Goal: Communication & Community: Answer question/provide support

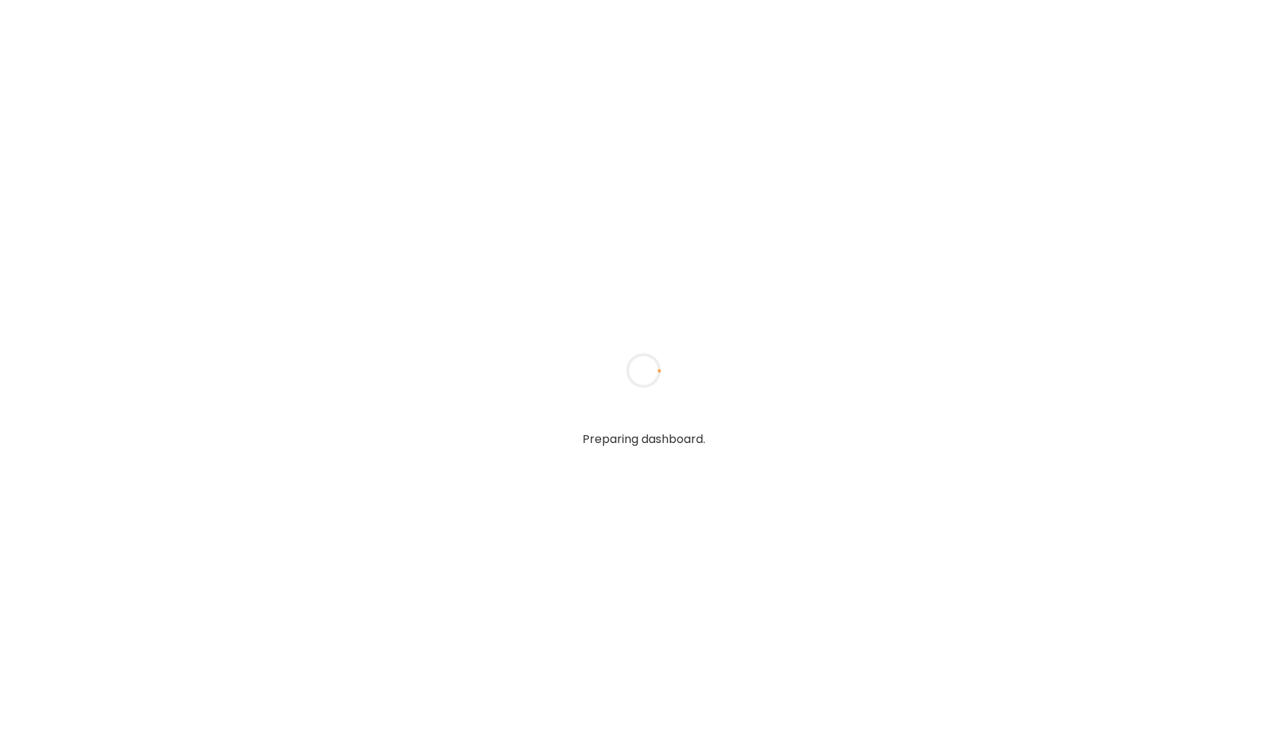
type input "*****"
type input "**********"
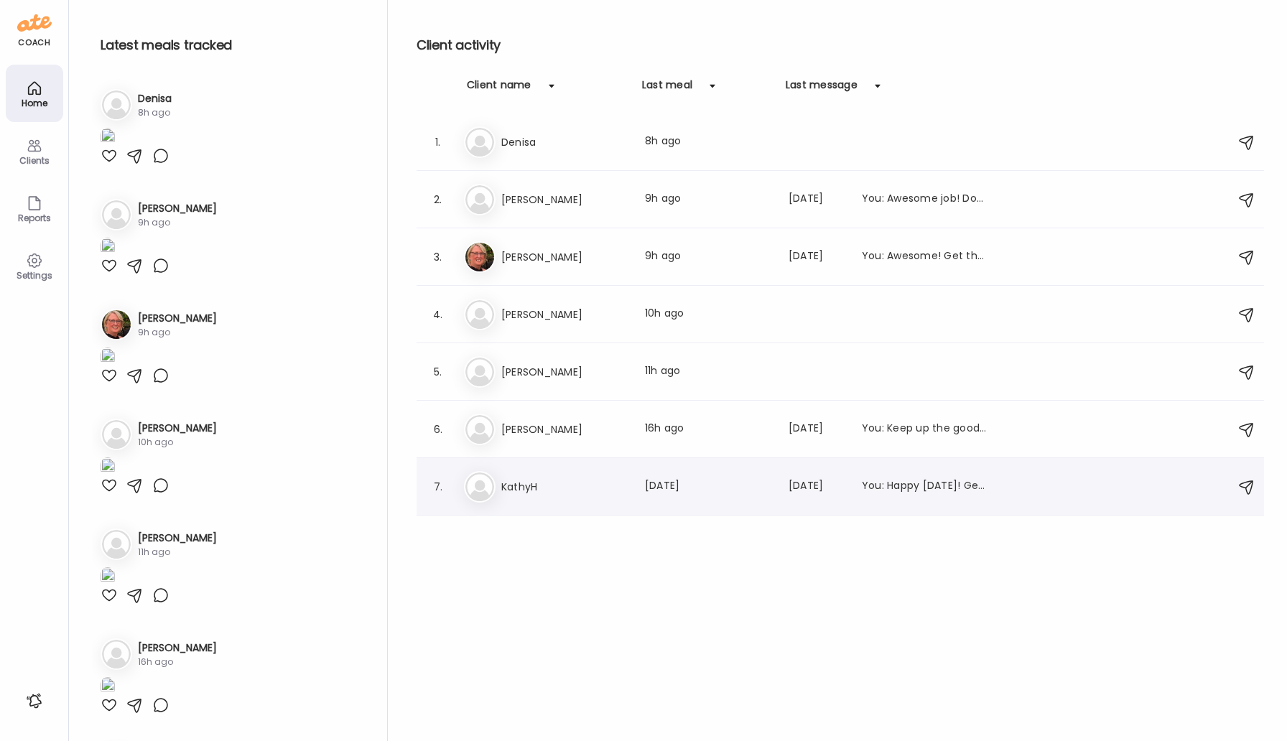
type input "**********"
click at [516, 501] on div "Ka [PERSON_NAME] Last meal: [DATE] Last message: [DATE] You: Happy [DATE]! Get …" at bounding box center [842, 487] width 757 height 32
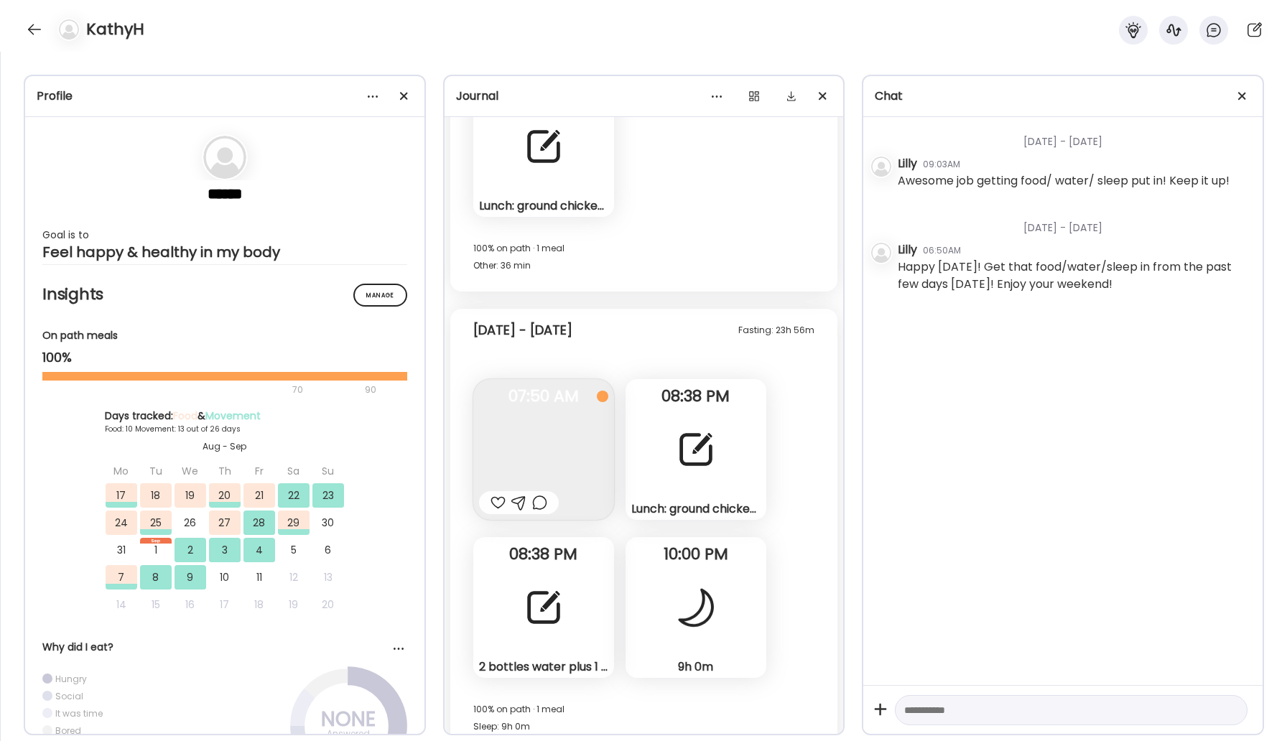
scroll to position [10773, 0]
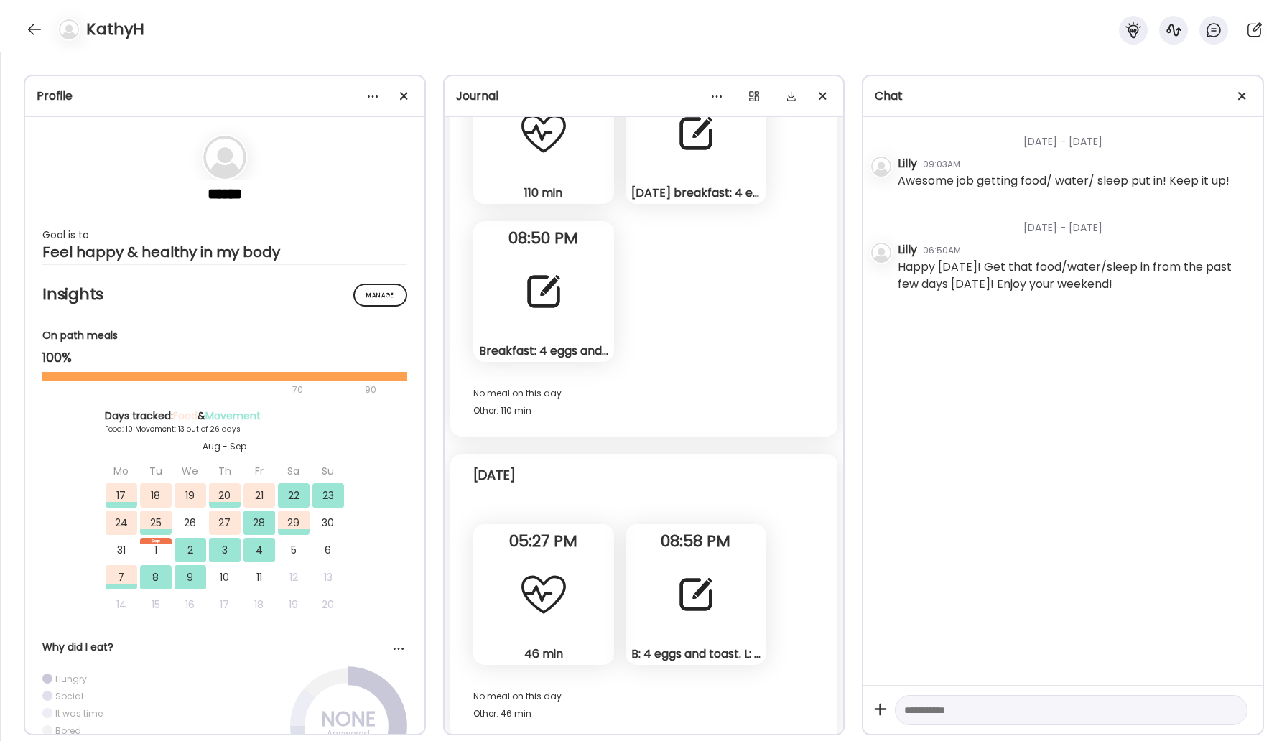
click at [658, 605] on div "B: 4 eggs and toast. L: hamburger with cheese and toast. Smoothie kale blueberr…" at bounding box center [696, 594] width 141 height 141
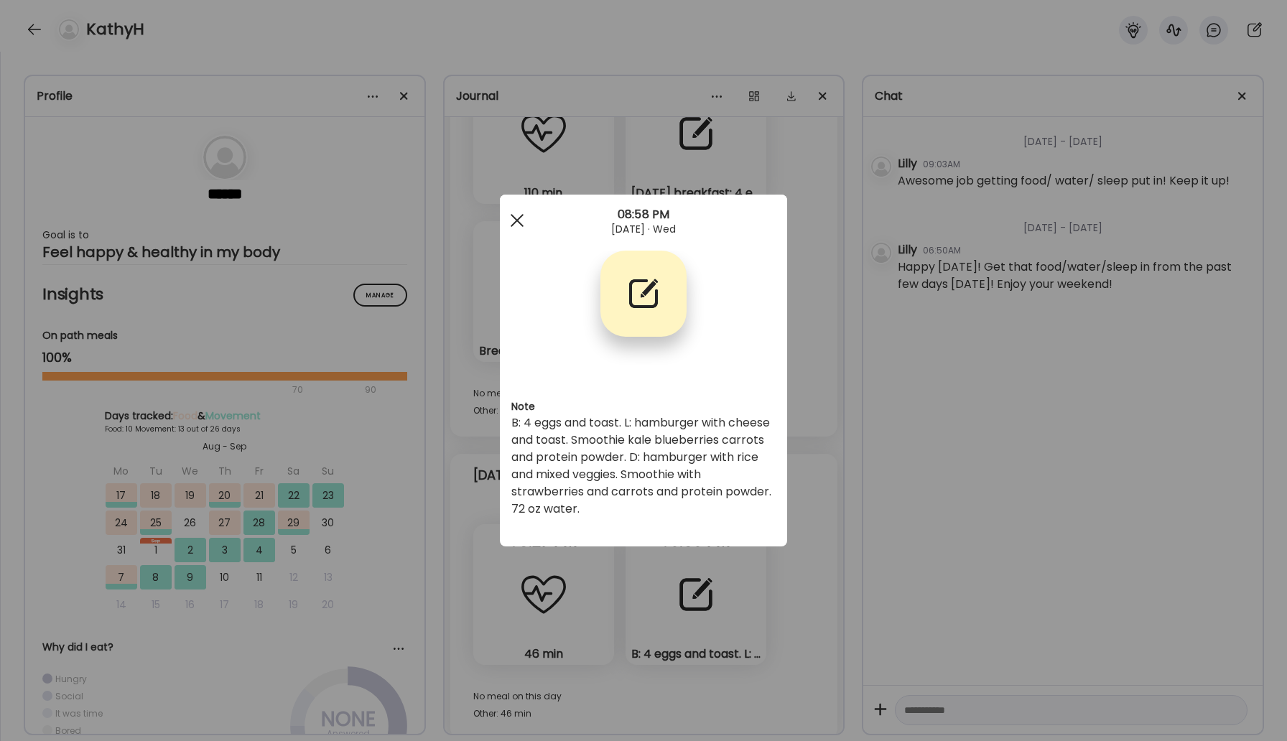
click at [524, 212] on div at bounding box center [517, 220] width 29 height 29
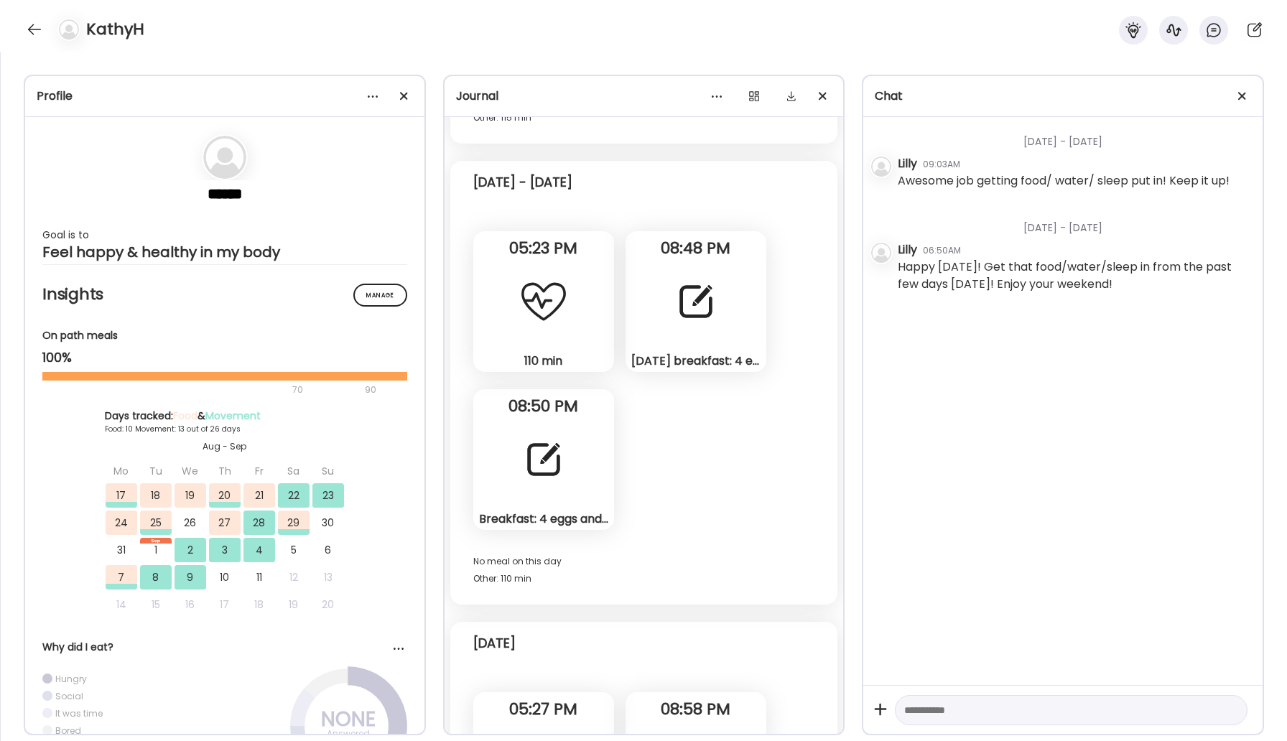
scroll to position [10463, 0]
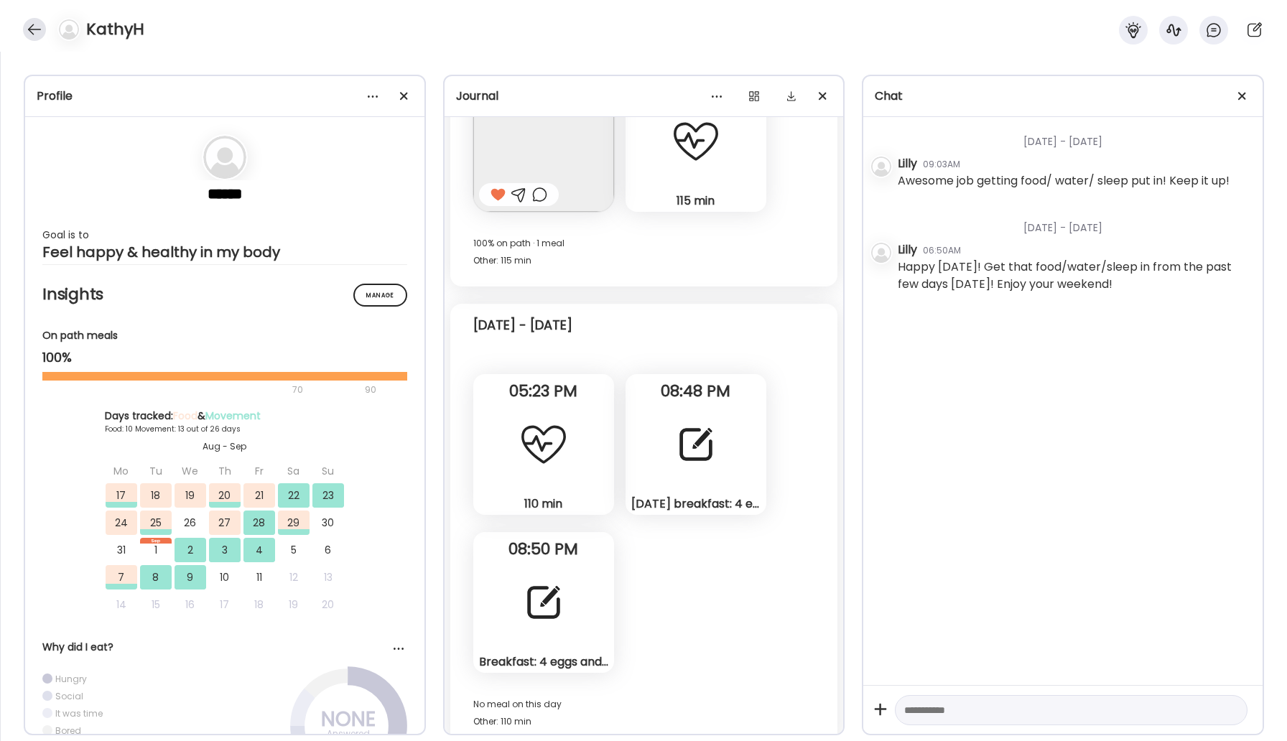
click at [25, 28] on div at bounding box center [34, 29] width 23 height 23
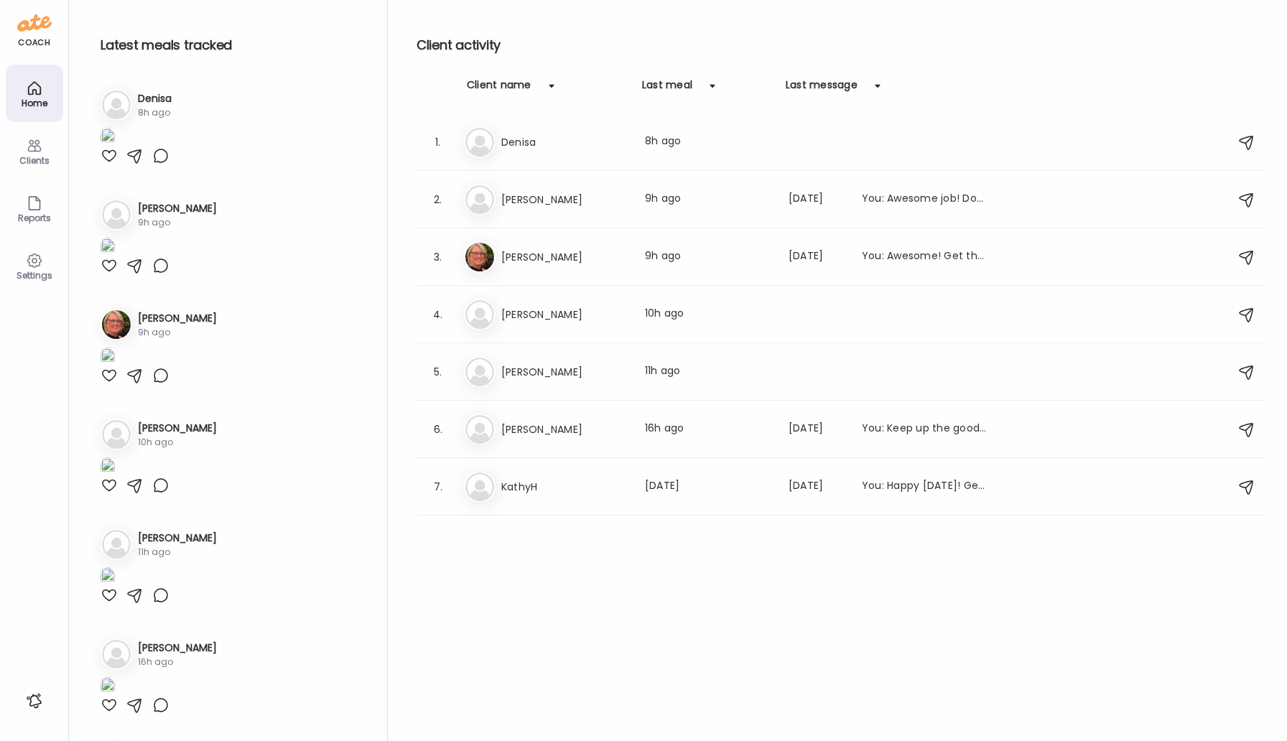
click at [521, 198] on h3 "[PERSON_NAME]" at bounding box center [564, 199] width 126 height 17
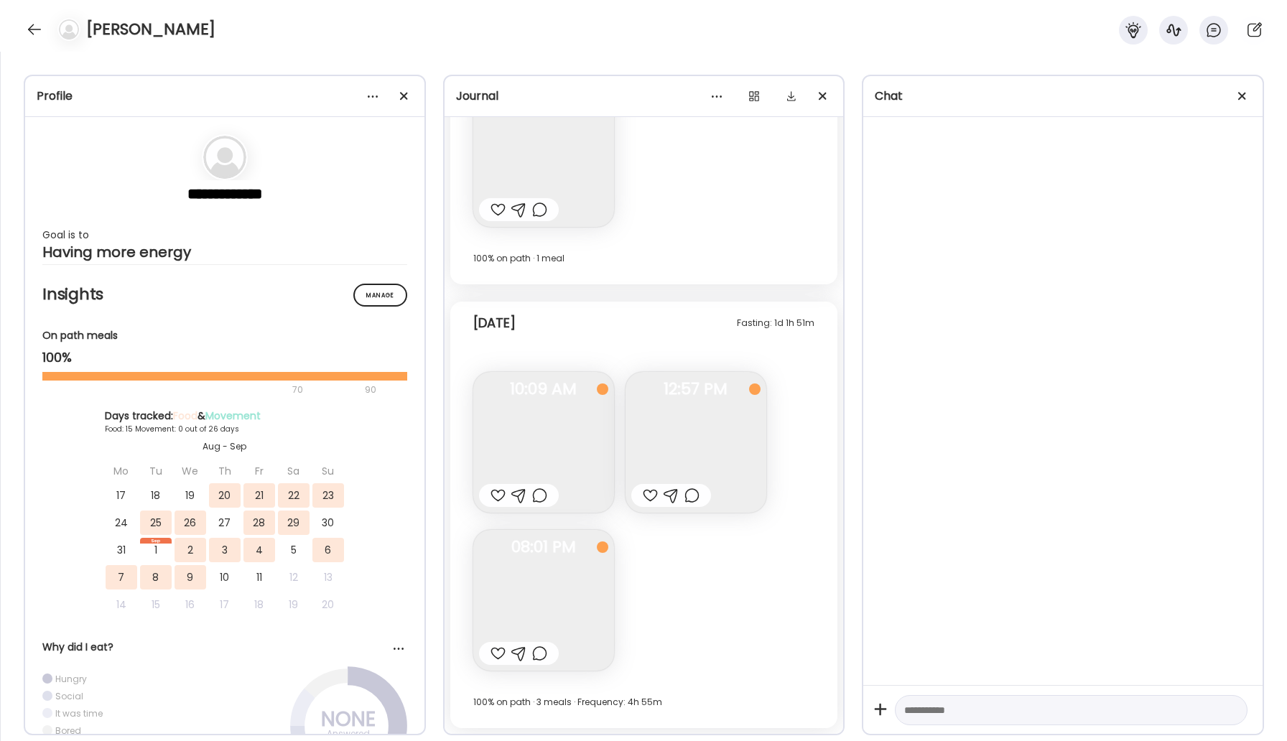
scroll to position [7721, 0]
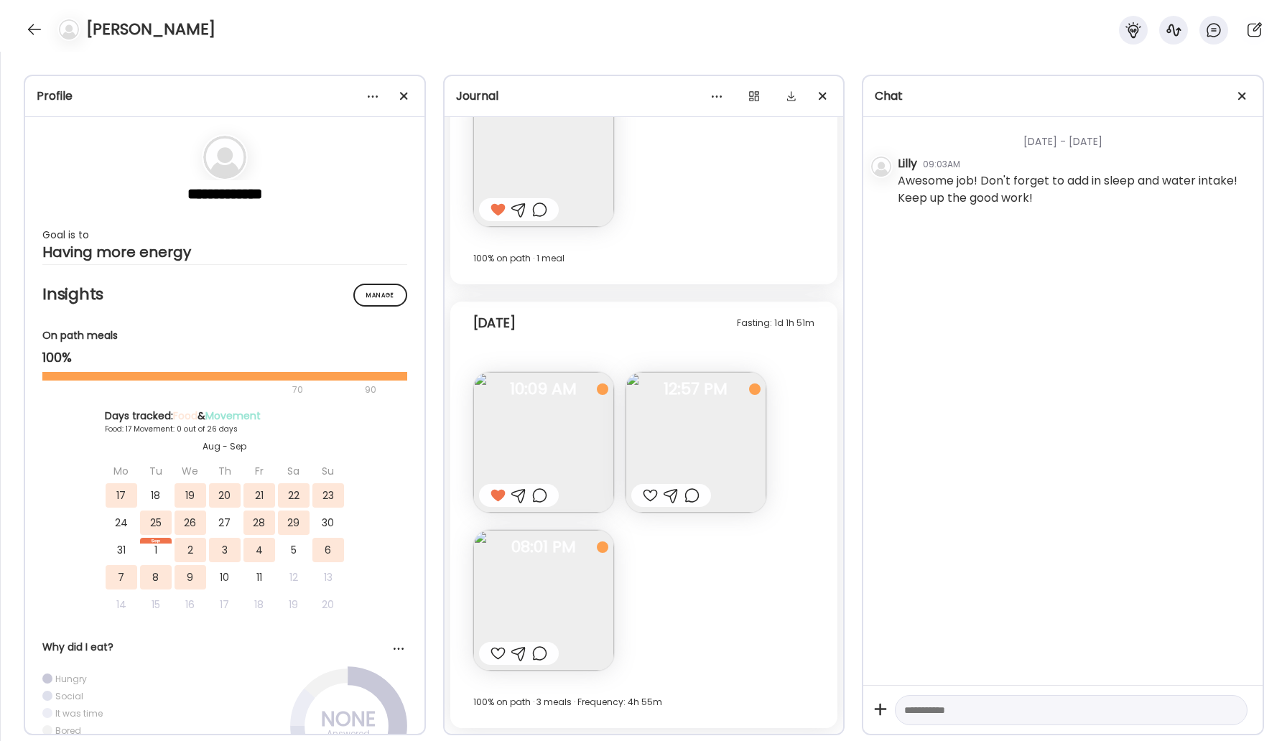
click at [688, 475] on img at bounding box center [696, 442] width 141 height 141
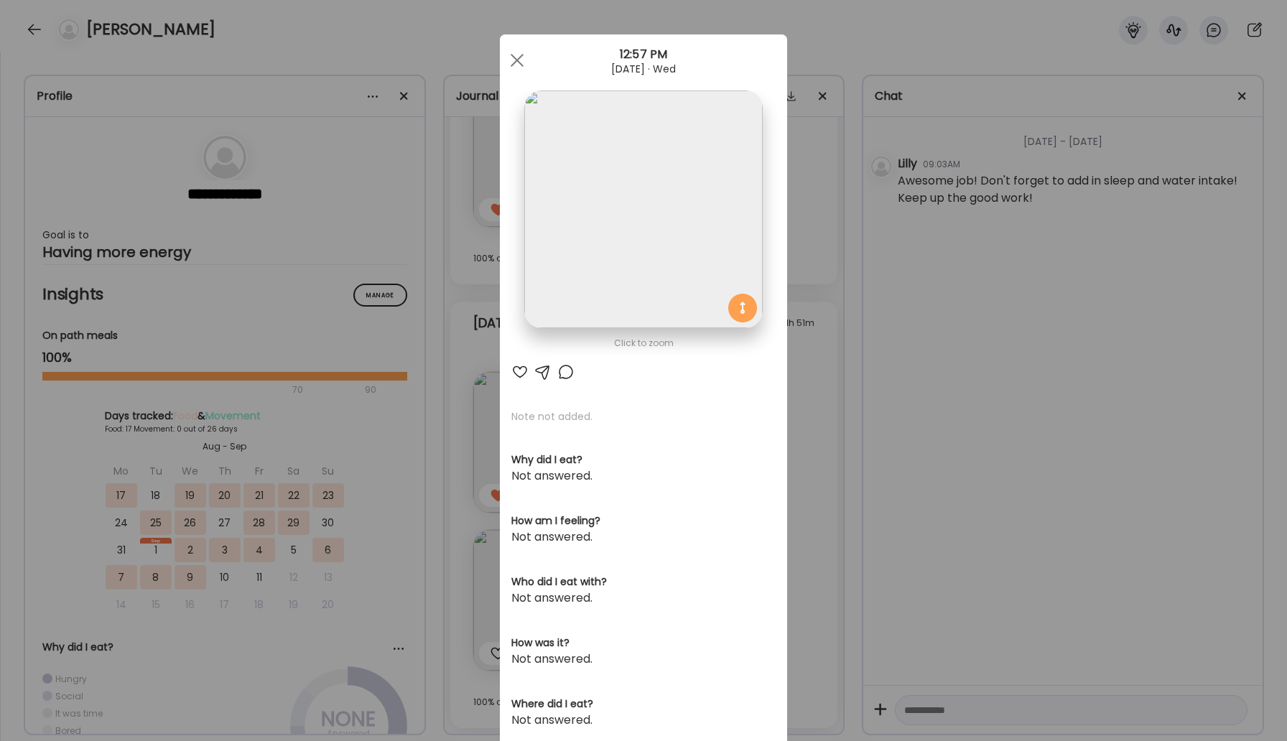
click at [521, 62] on div at bounding box center [517, 60] width 29 height 29
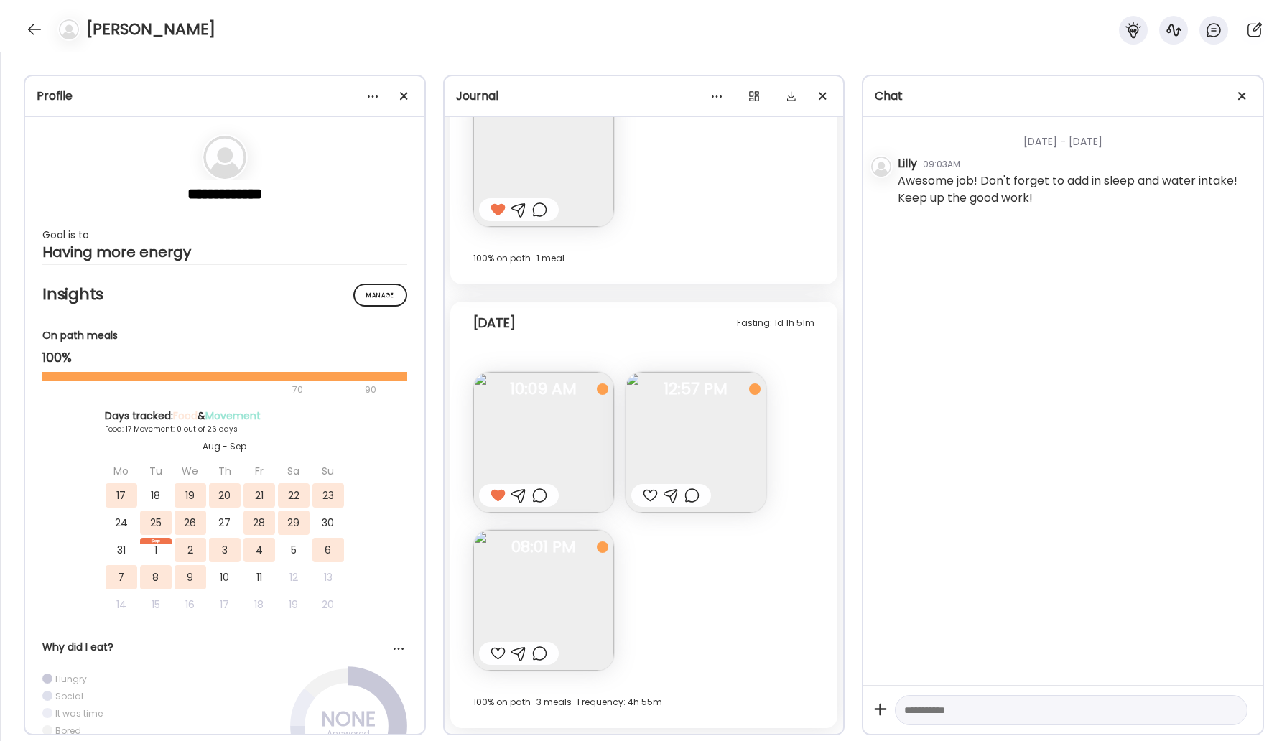
click at [561, 604] on img at bounding box center [543, 600] width 141 height 141
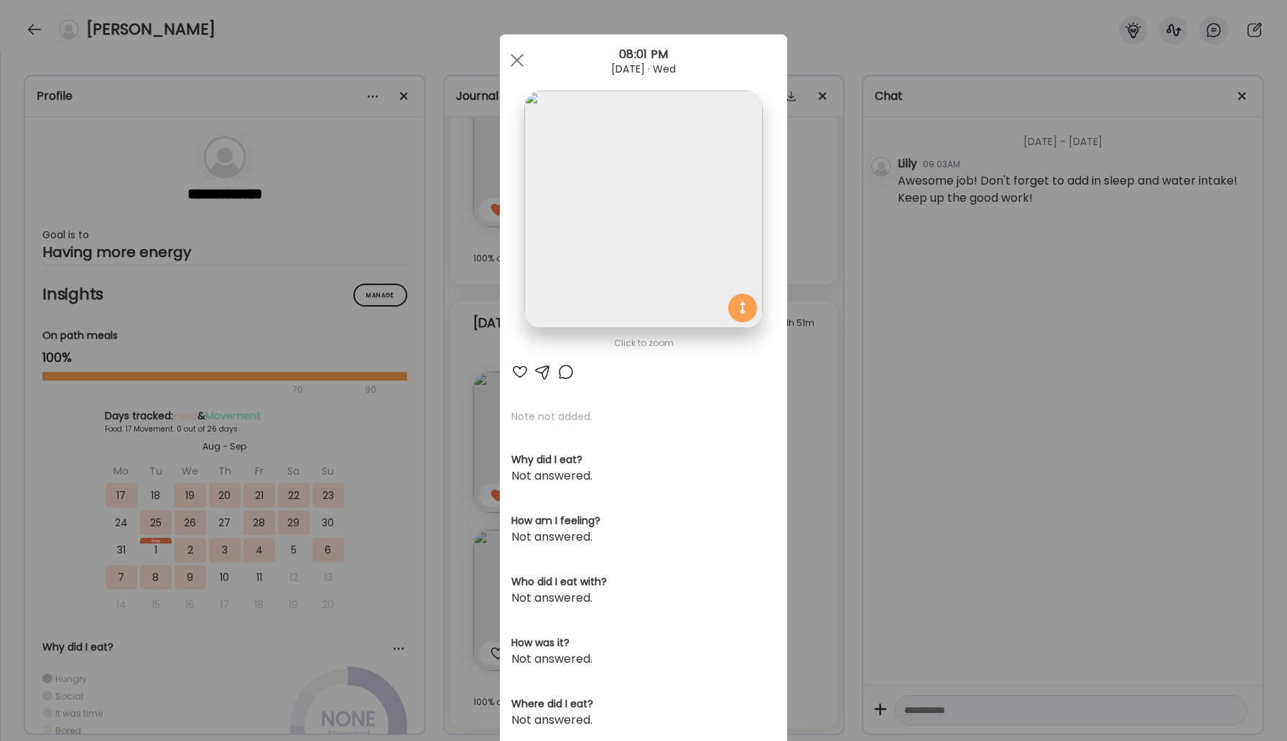
click at [567, 372] on div at bounding box center [565, 371] width 17 height 17
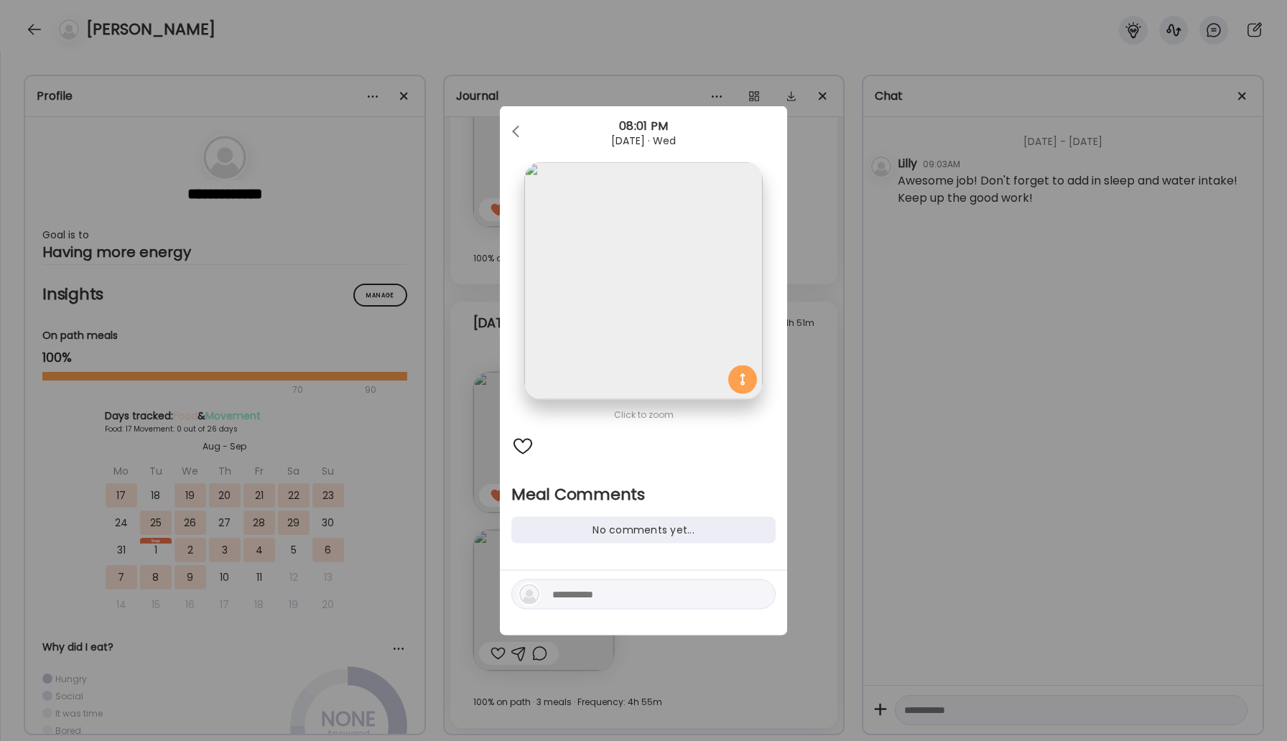
click at [567, 603] on div at bounding box center [643, 595] width 264 height 30
click at [580, 588] on textarea at bounding box center [649, 594] width 194 height 17
type textarea "**********"
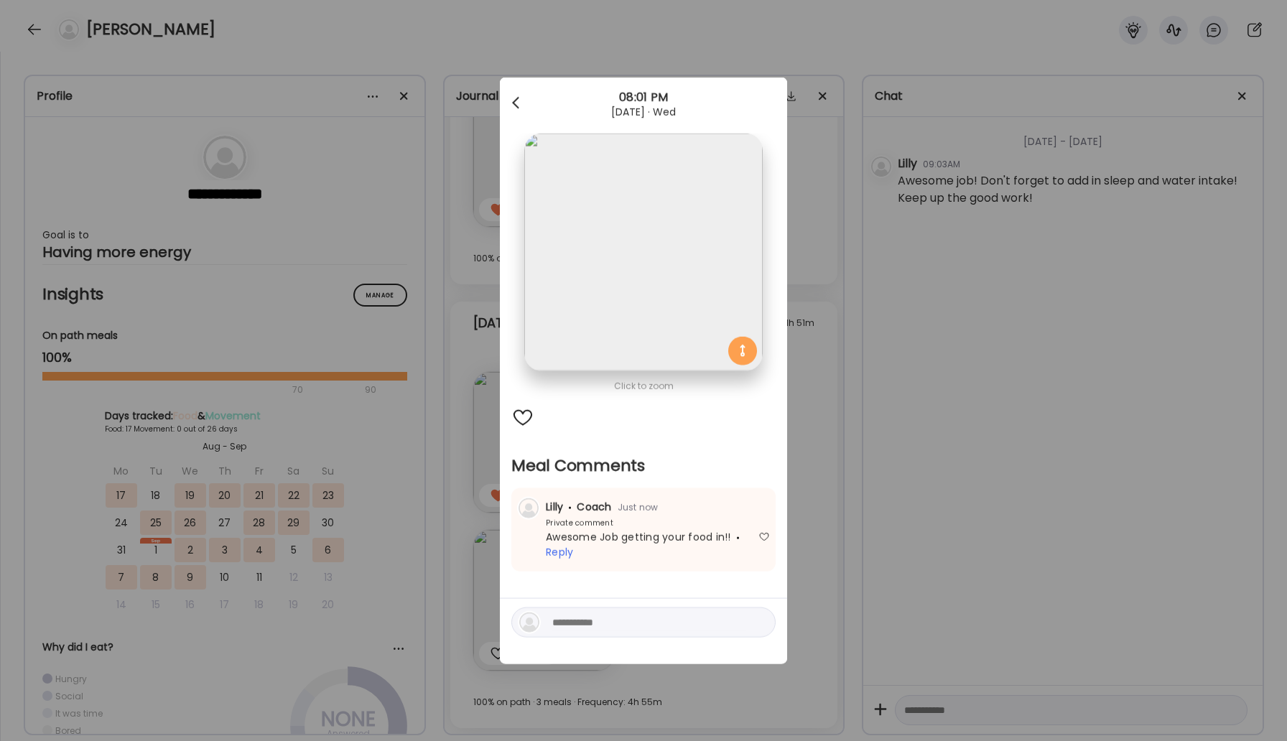
click at [513, 101] on span at bounding box center [515, 100] width 7 height 7
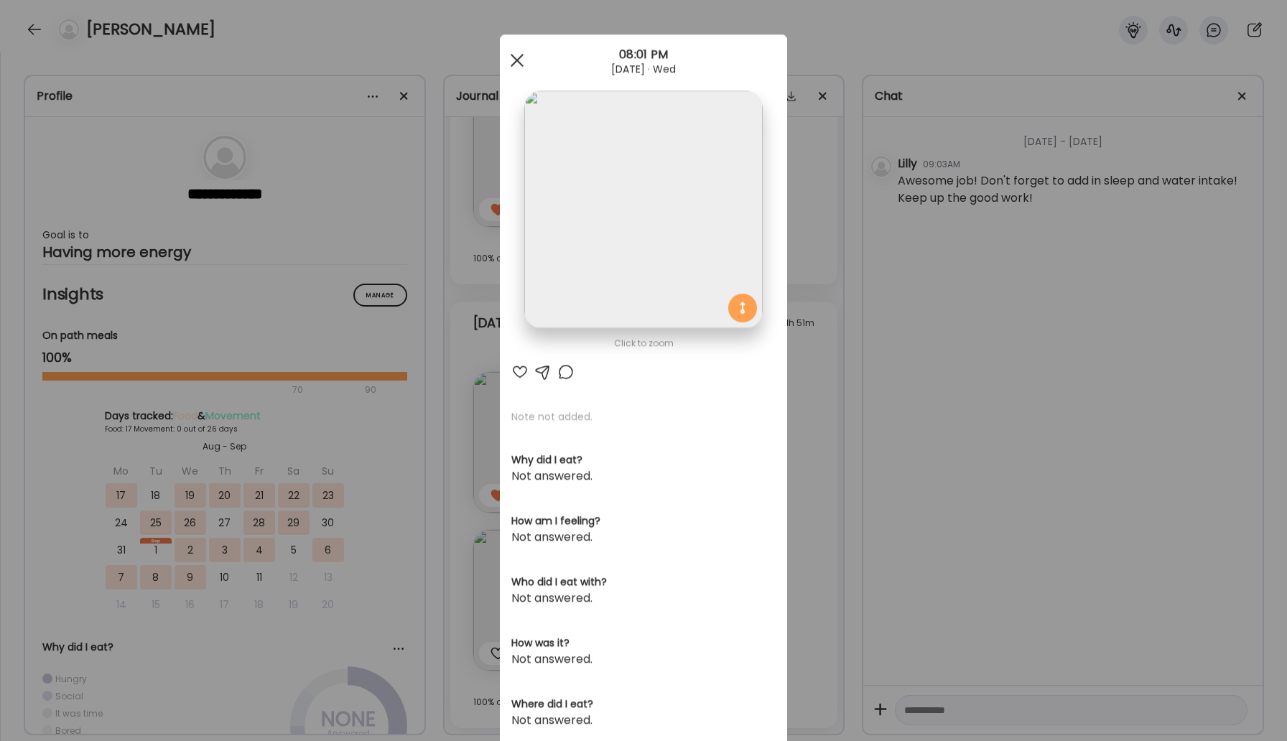
click at [515, 65] on div at bounding box center [517, 60] width 29 height 29
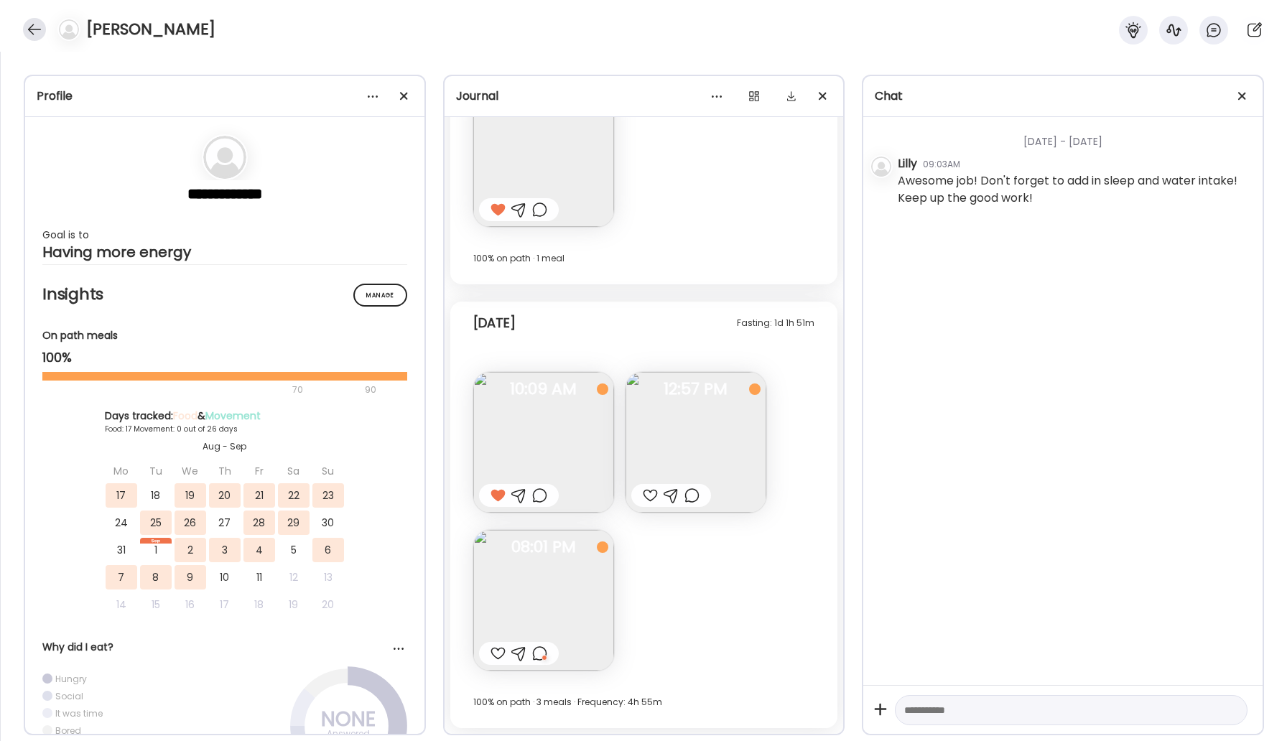
click at [35, 34] on div at bounding box center [34, 29] width 23 height 23
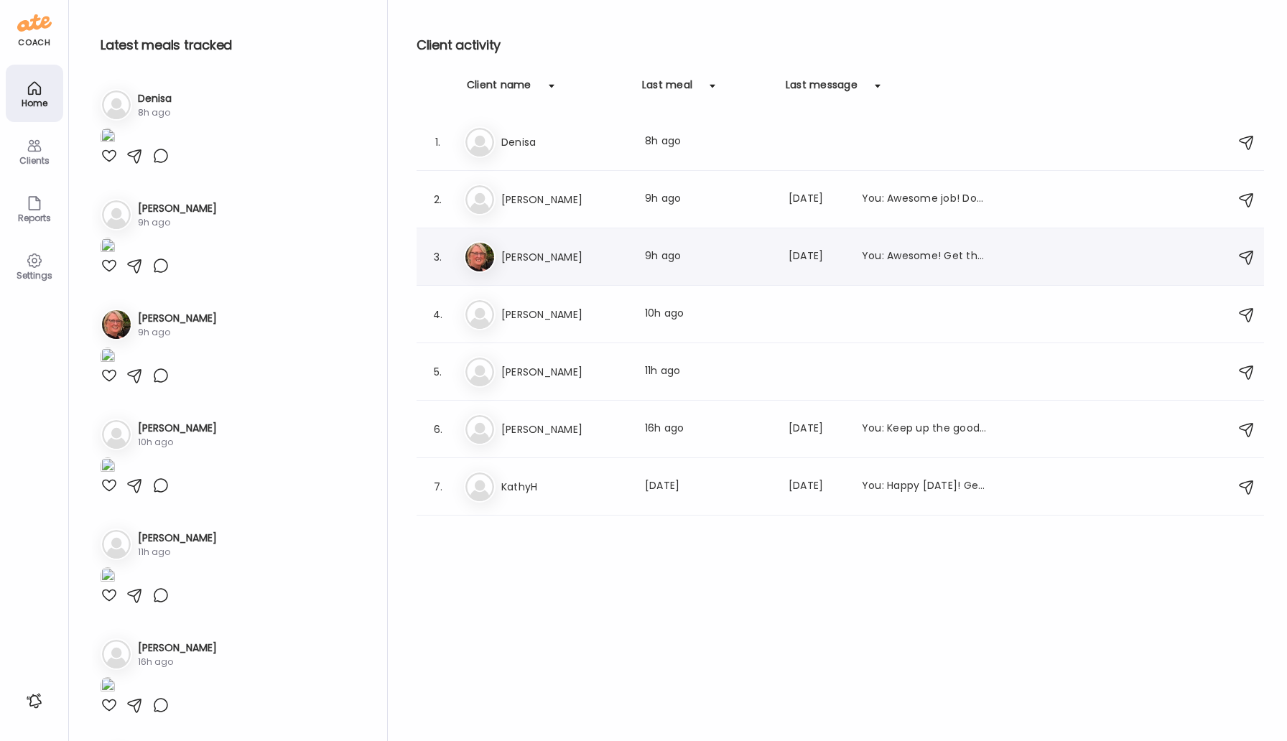
click at [537, 266] on div "[PERSON_NAME] [PERSON_NAME] Last meal: 9h ago Last message: [DATE] You: Awesome…" at bounding box center [842, 257] width 757 height 32
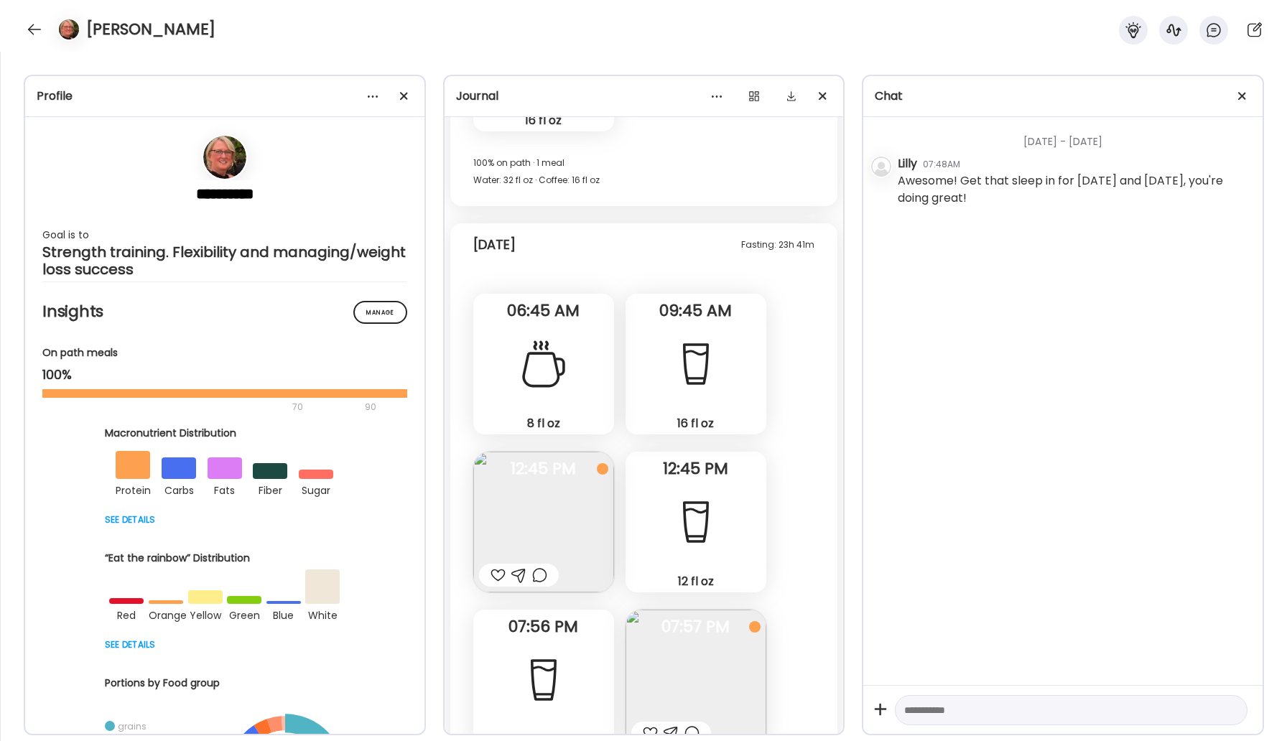
scroll to position [19293, 0]
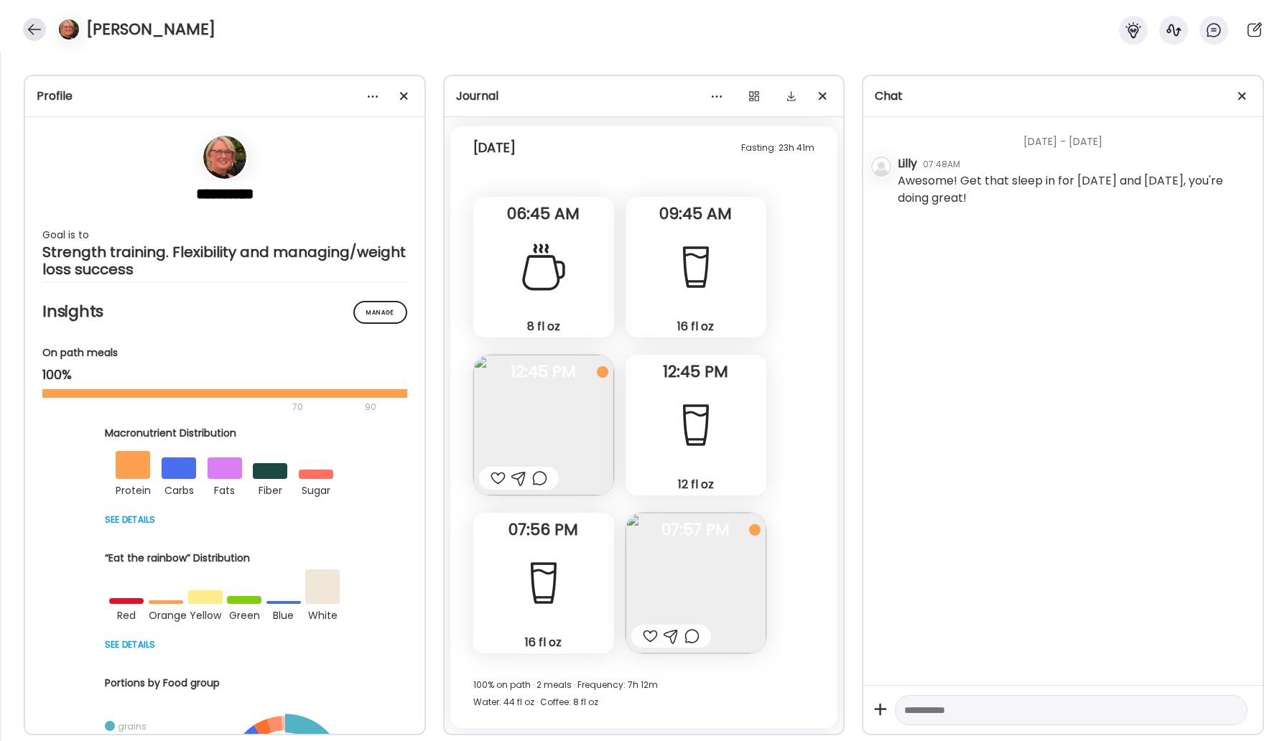
click at [33, 25] on div at bounding box center [34, 29] width 23 height 23
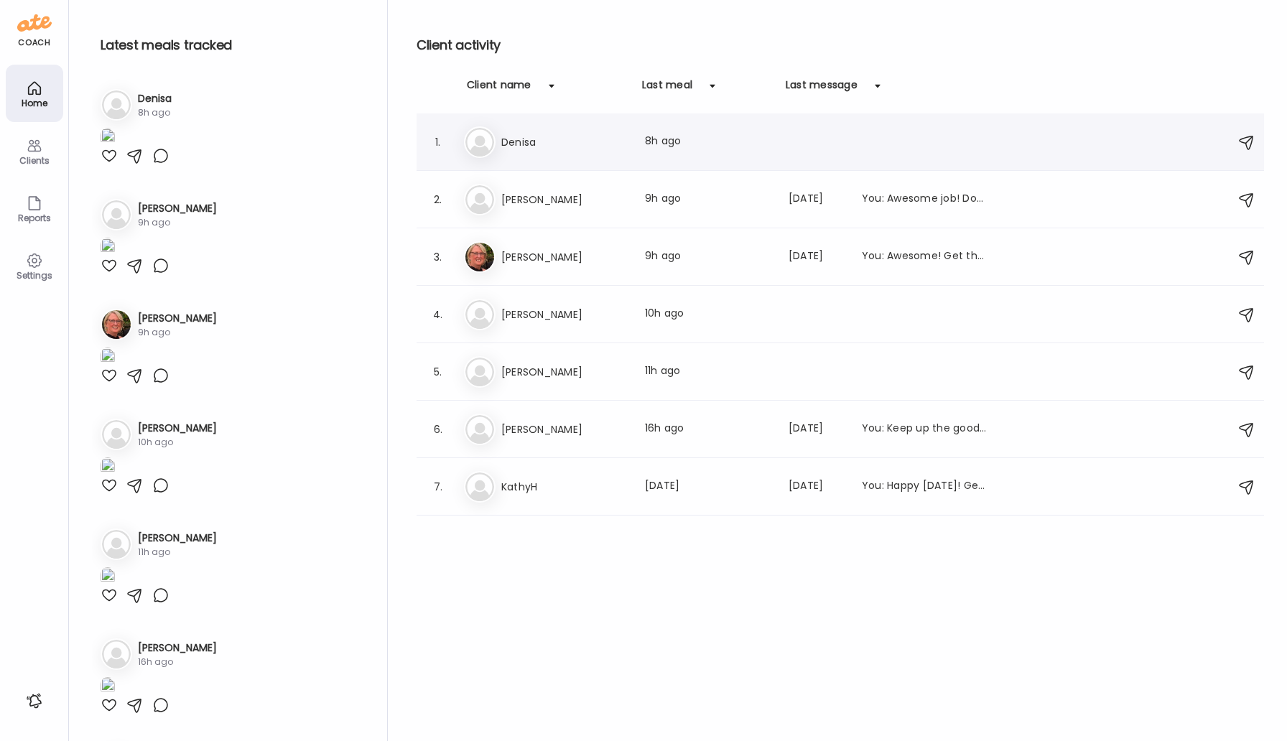
click at [542, 152] on div "De [PERSON_NAME] Last meal: 8h ago" at bounding box center [842, 142] width 757 height 32
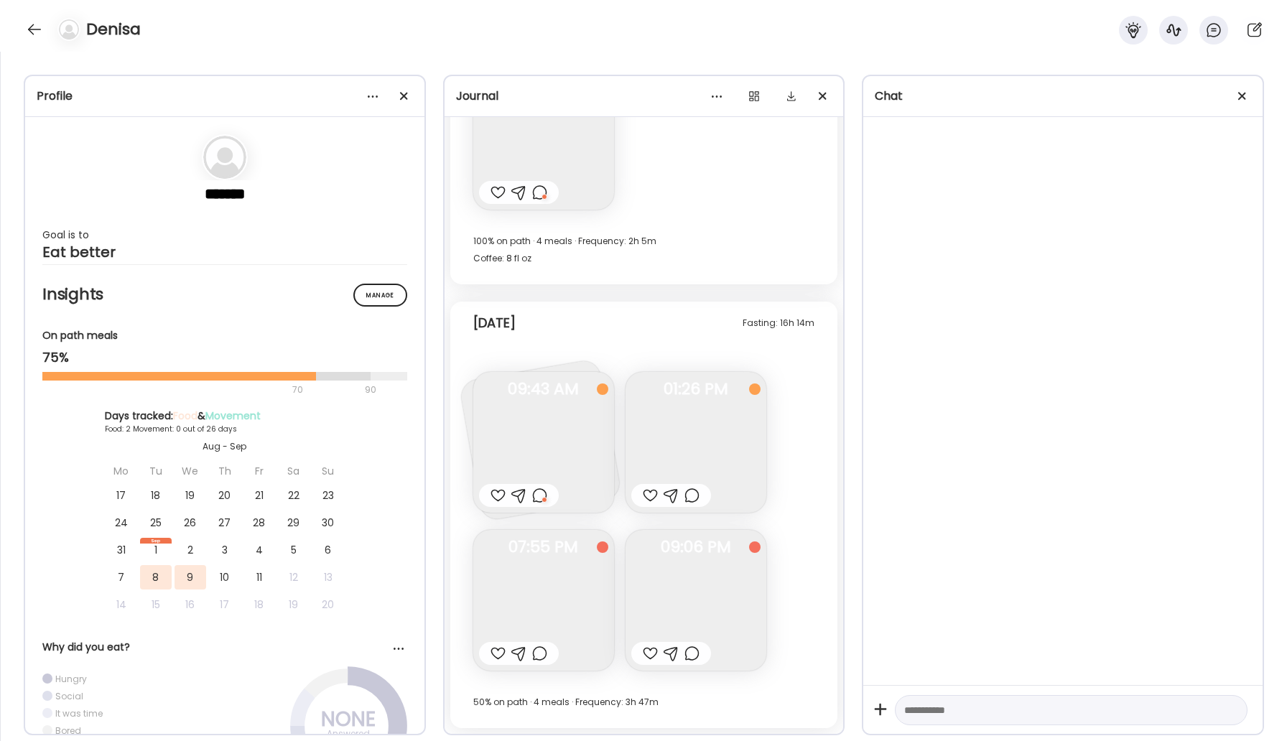
scroll to position [3510, 0]
click at [571, 592] on img at bounding box center [543, 600] width 141 height 141
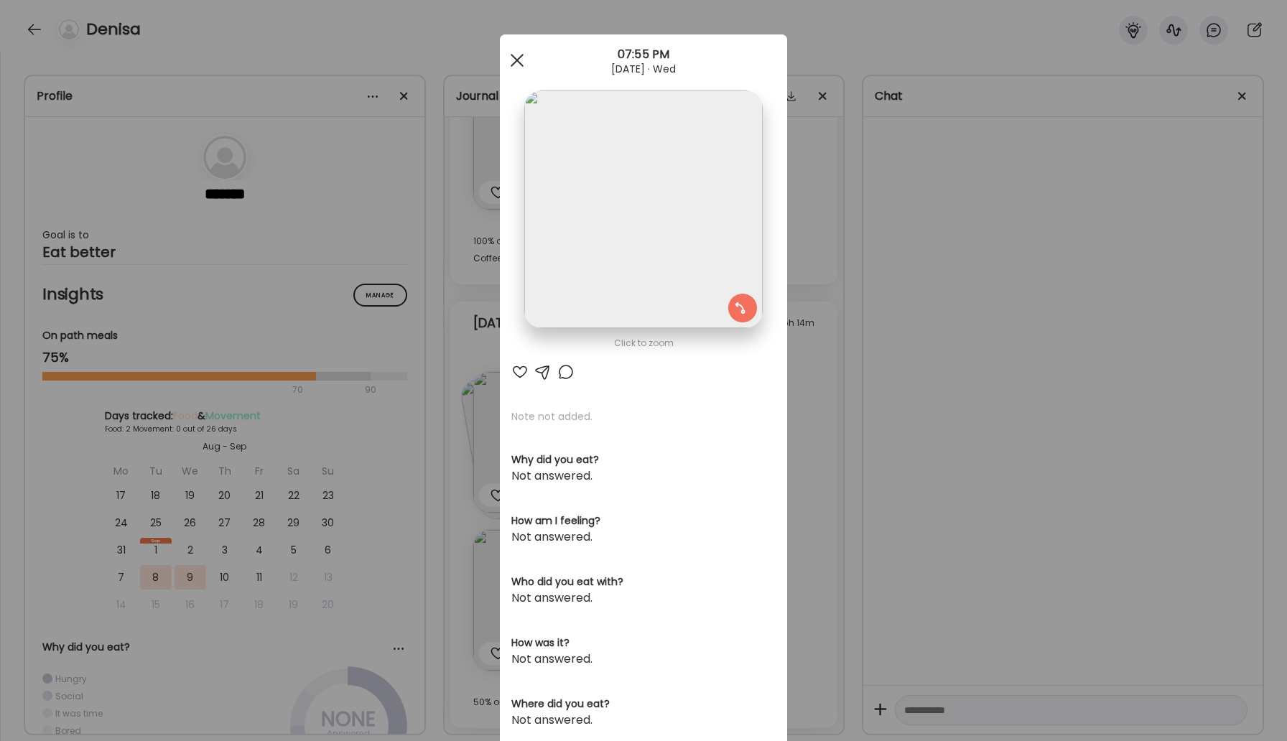
click at [519, 60] on div at bounding box center [517, 60] width 29 height 29
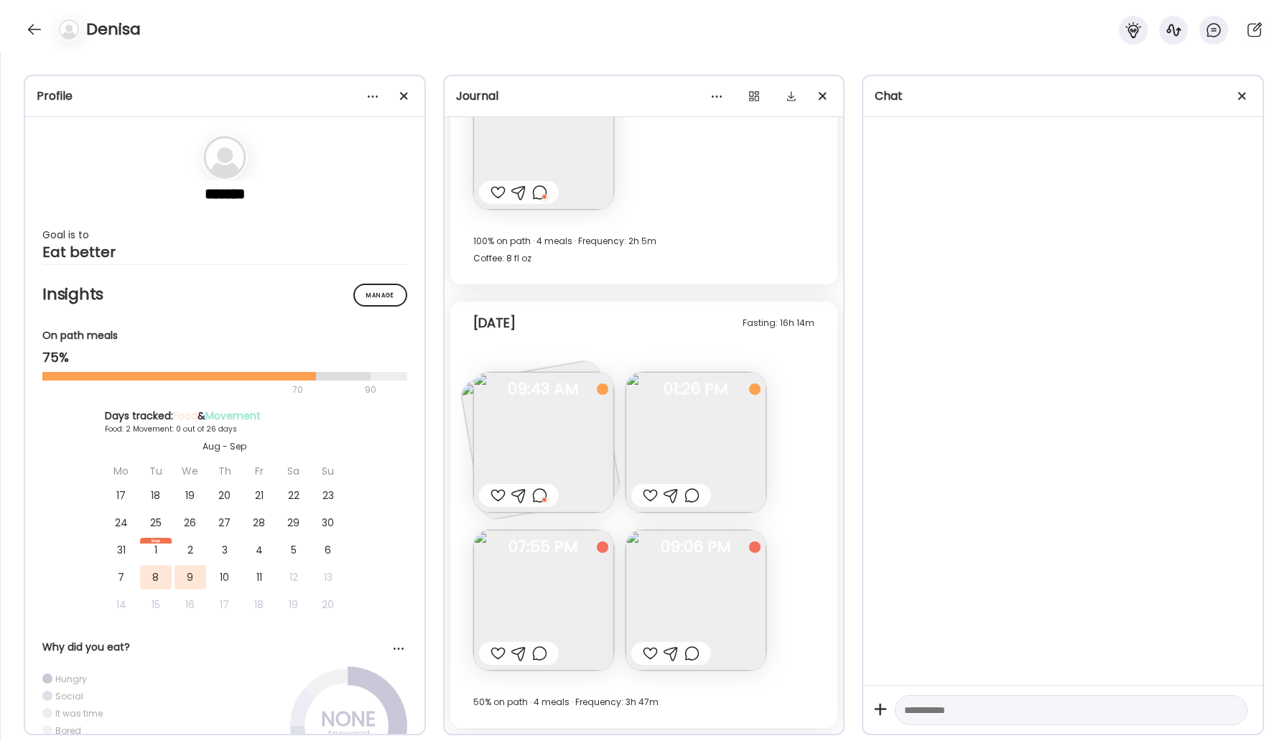
click at [672, 404] on img at bounding box center [696, 442] width 141 height 141
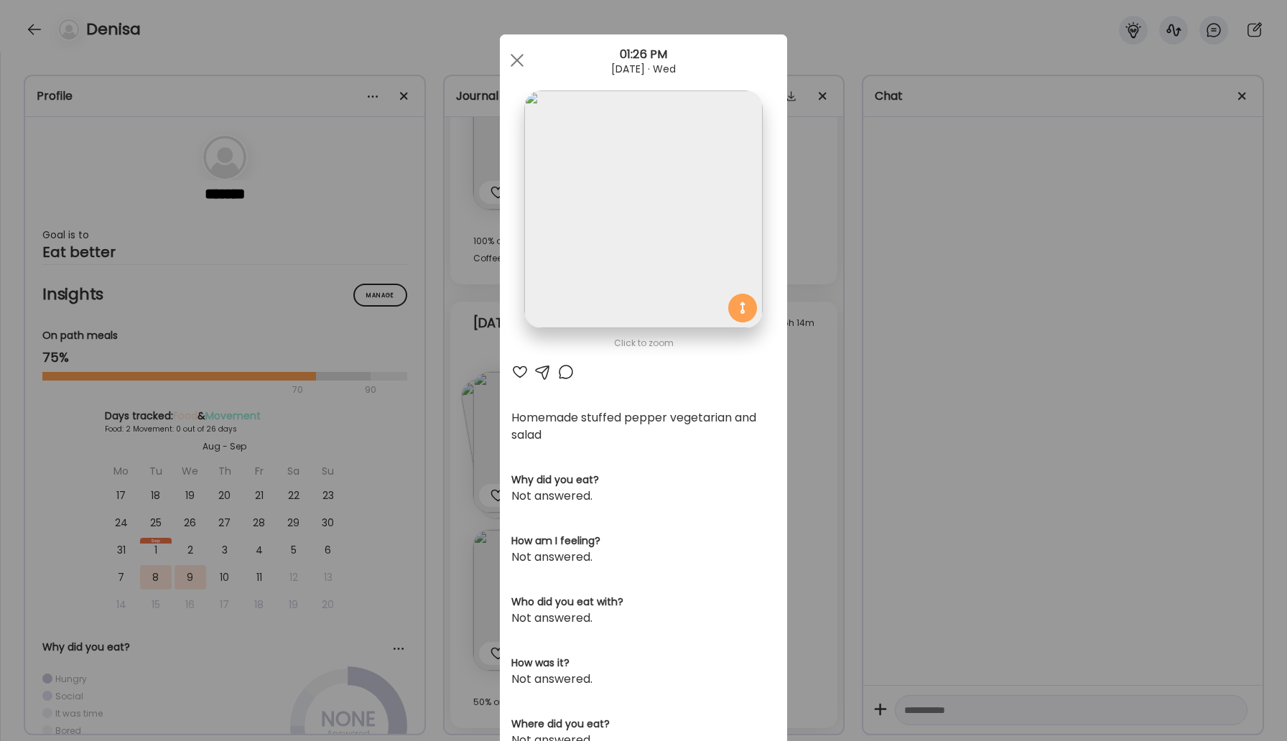
click at [564, 373] on div at bounding box center [565, 371] width 17 height 17
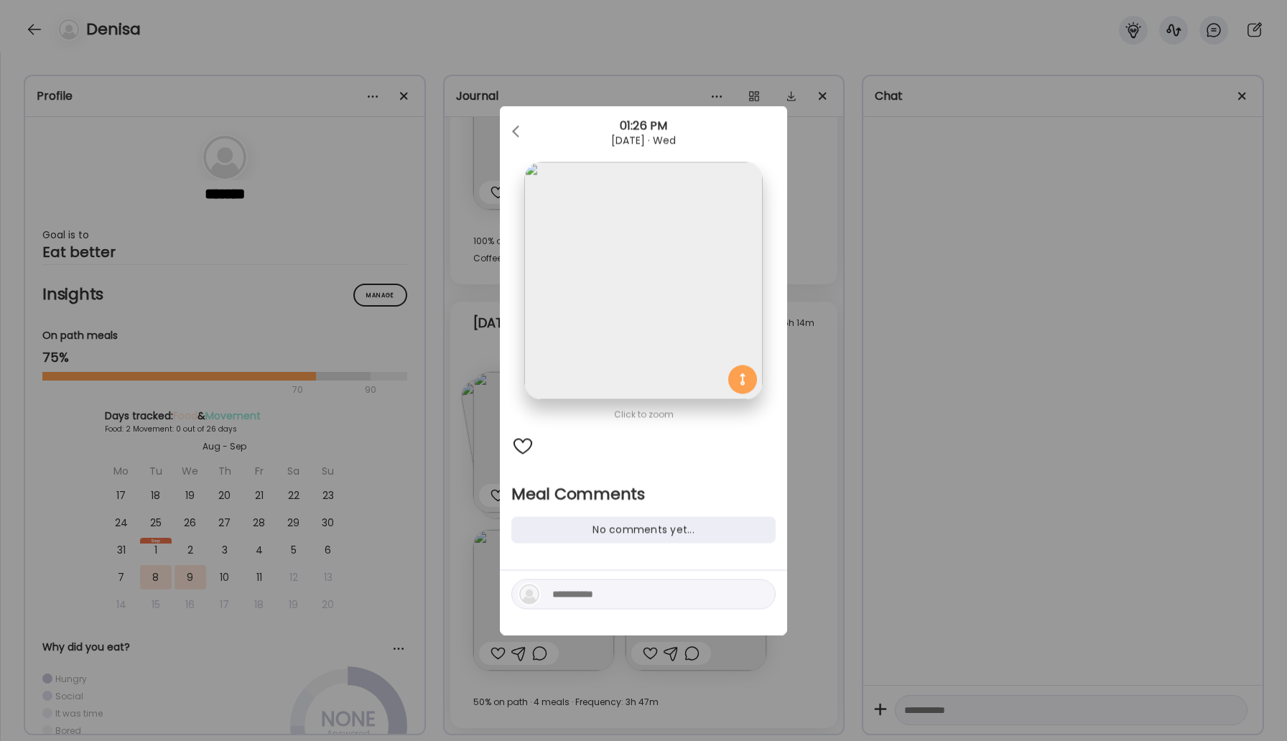
click at [577, 600] on textarea at bounding box center [649, 594] width 194 height 17
type textarea "*"
type textarea "**********"
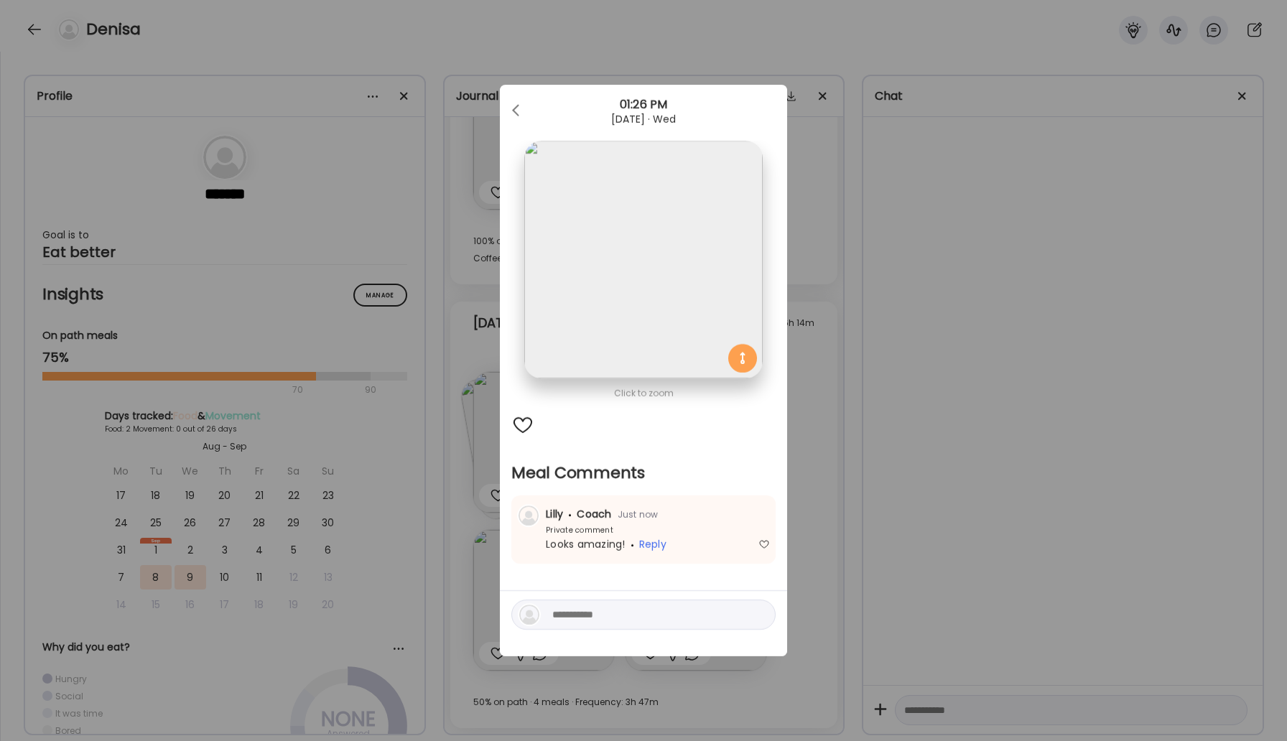
drag, startPoint x: 577, startPoint y: 600, endPoint x: 554, endPoint y: 378, distance: 222.4
click at [554, 378] on div "Click to zoom Meal Comments No comments yet... [PERSON_NAME] Coach Just now Pri…" at bounding box center [643, 370] width 287 height 571
click at [528, 108] on div at bounding box center [517, 110] width 29 height 29
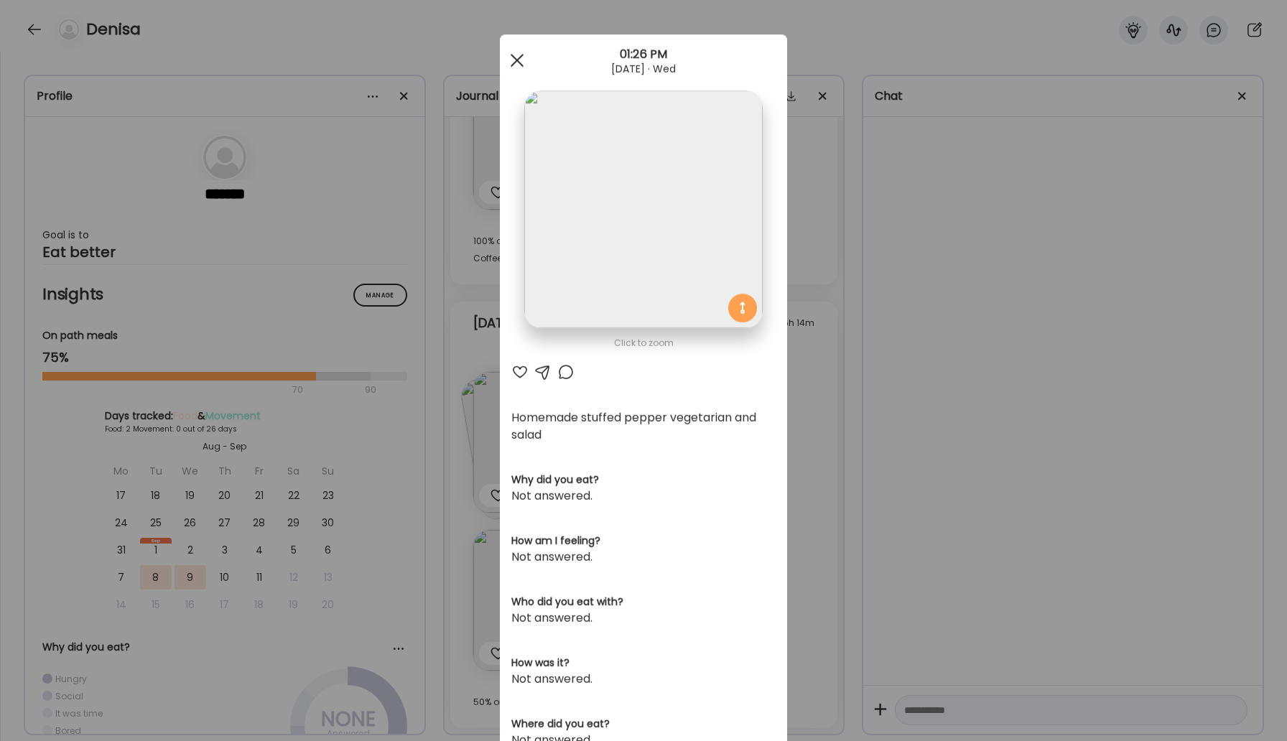
click at [519, 55] on div at bounding box center [517, 60] width 29 height 29
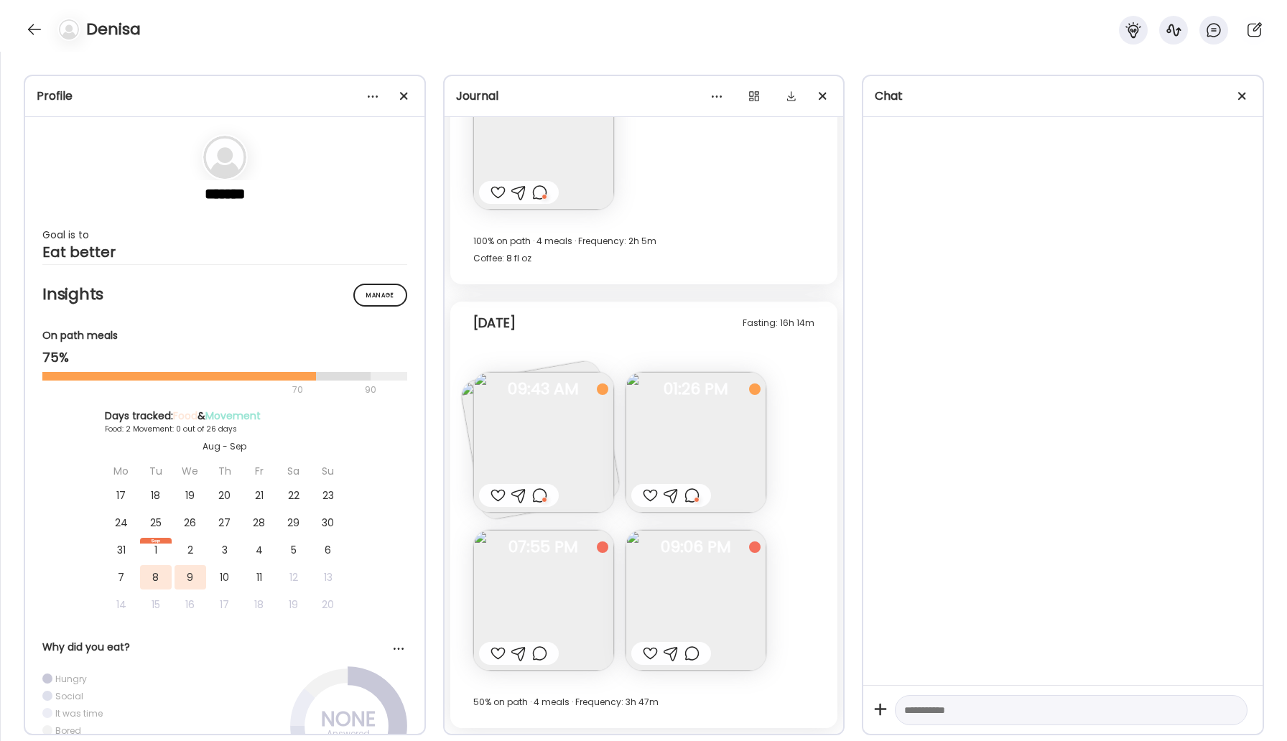
click at [495, 653] on div at bounding box center [498, 653] width 15 height 17
click at [685, 588] on img at bounding box center [696, 600] width 141 height 141
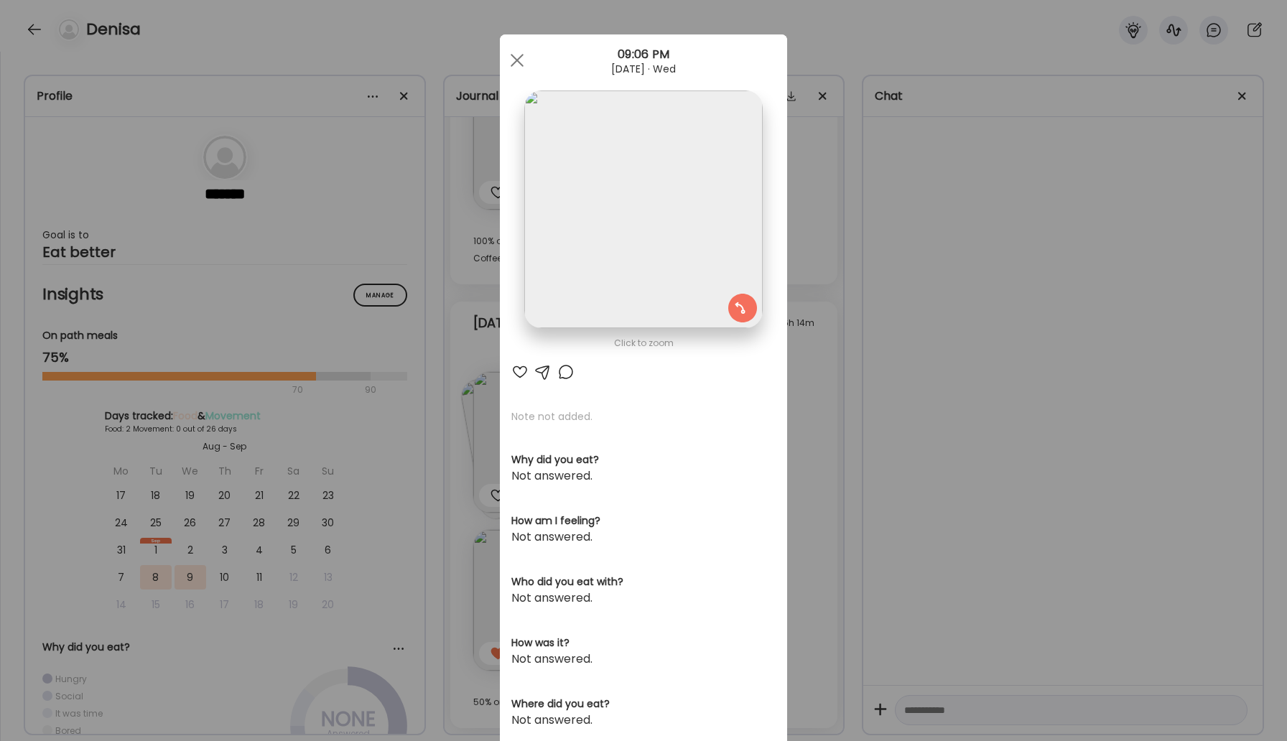
click at [523, 372] on div at bounding box center [519, 371] width 17 height 17
click at [516, 61] on span at bounding box center [517, 60] width 13 height 13
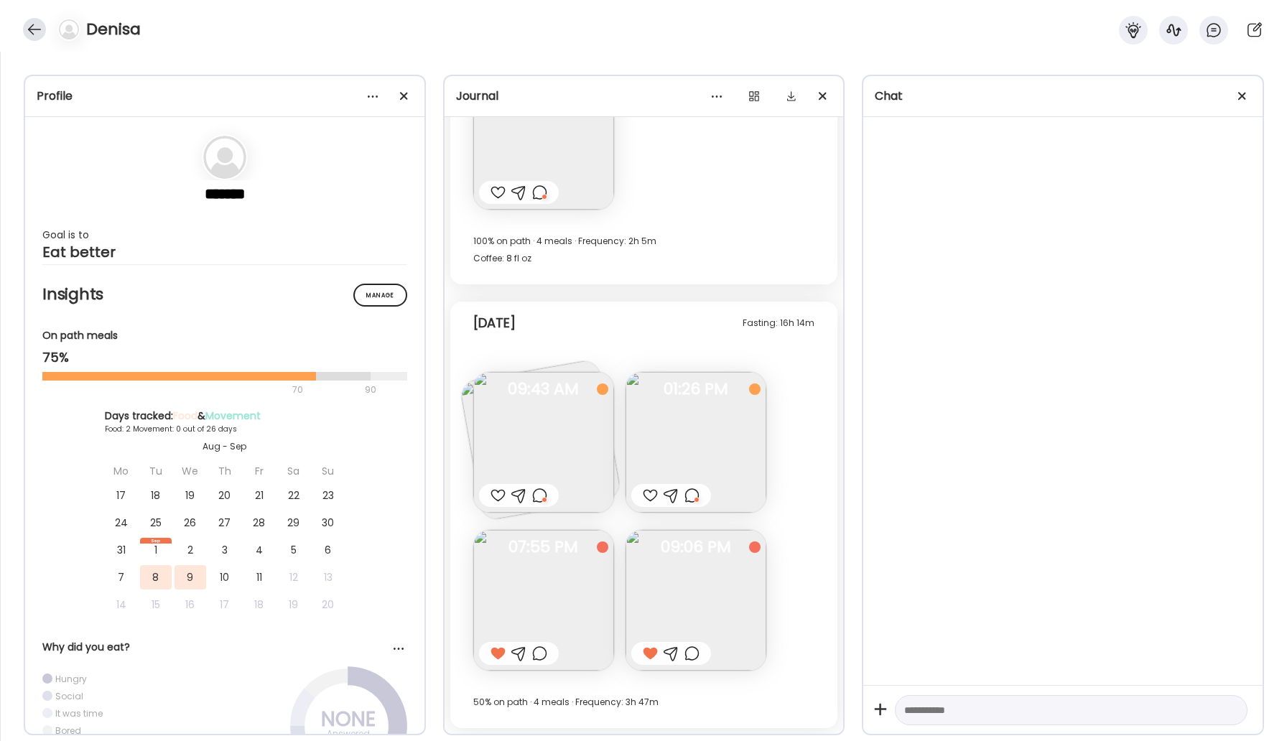
click at [32, 24] on div at bounding box center [34, 29] width 23 height 23
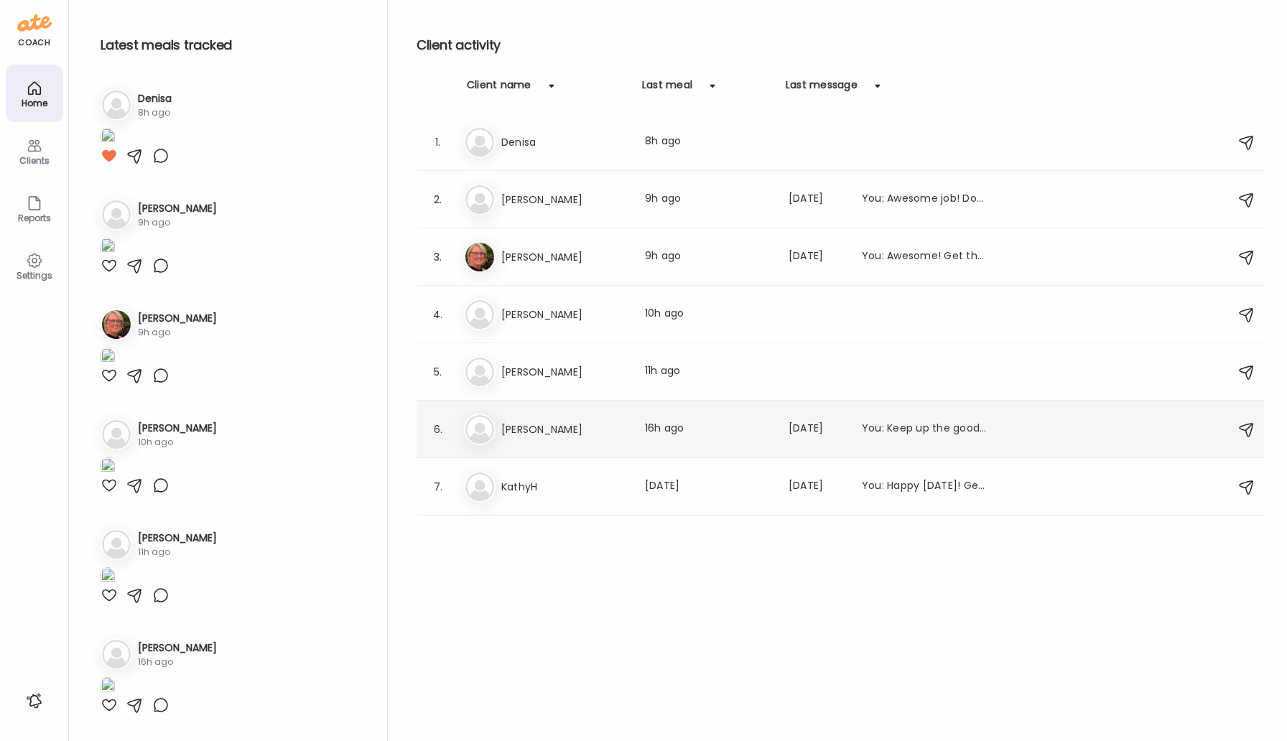
click at [539, 435] on h3 "[PERSON_NAME]" at bounding box center [564, 429] width 126 height 17
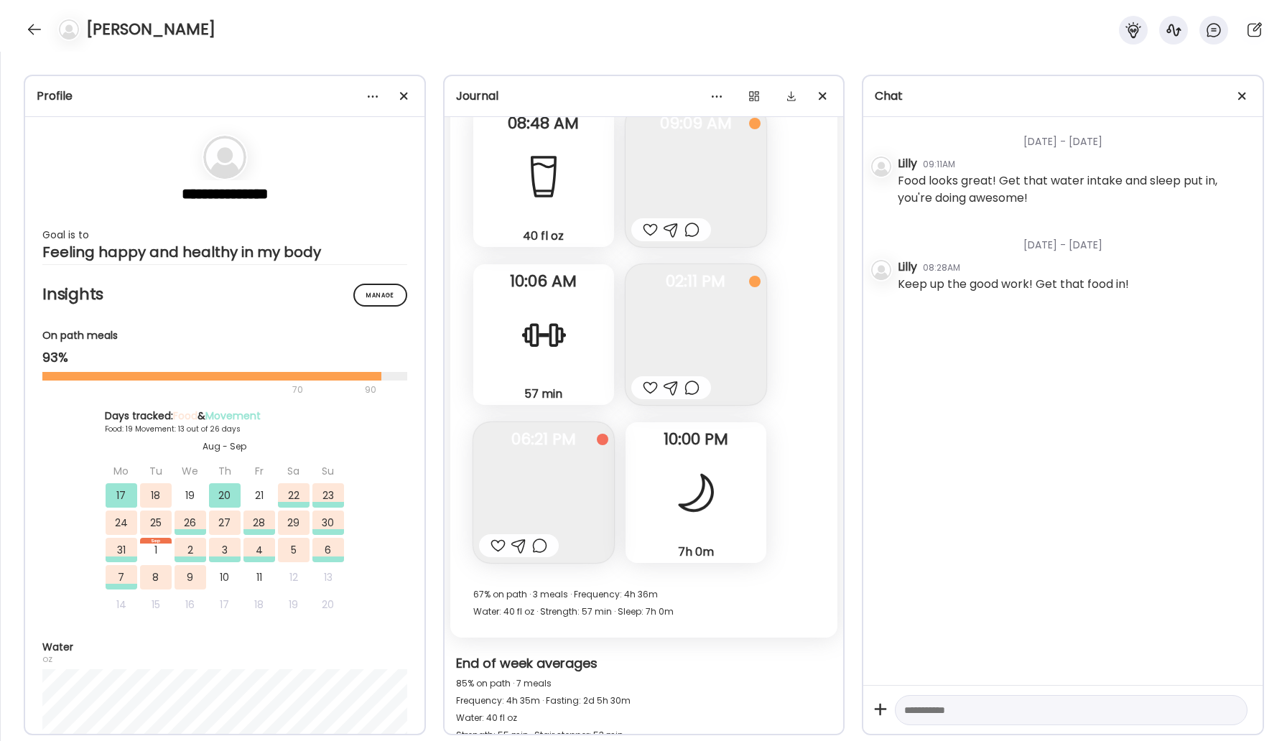
scroll to position [10931, 0]
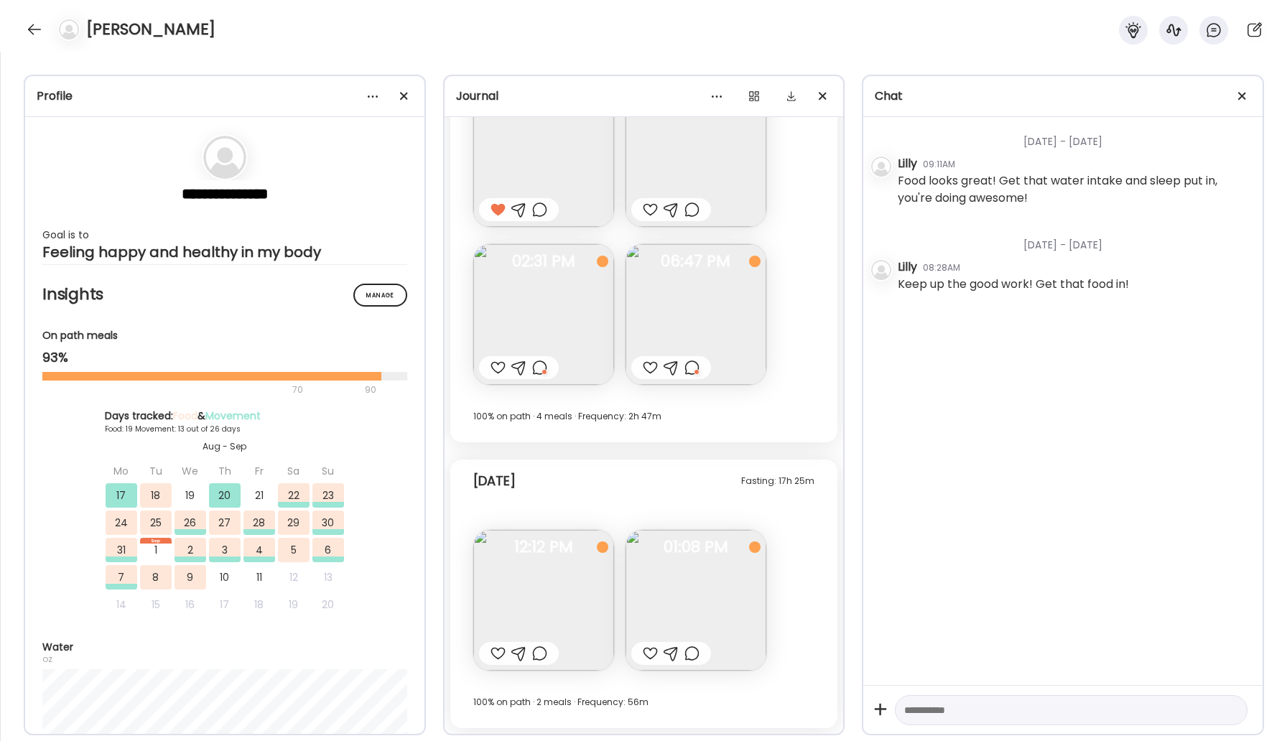
click at [536, 366] on div at bounding box center [539, 367] width 15 height 17
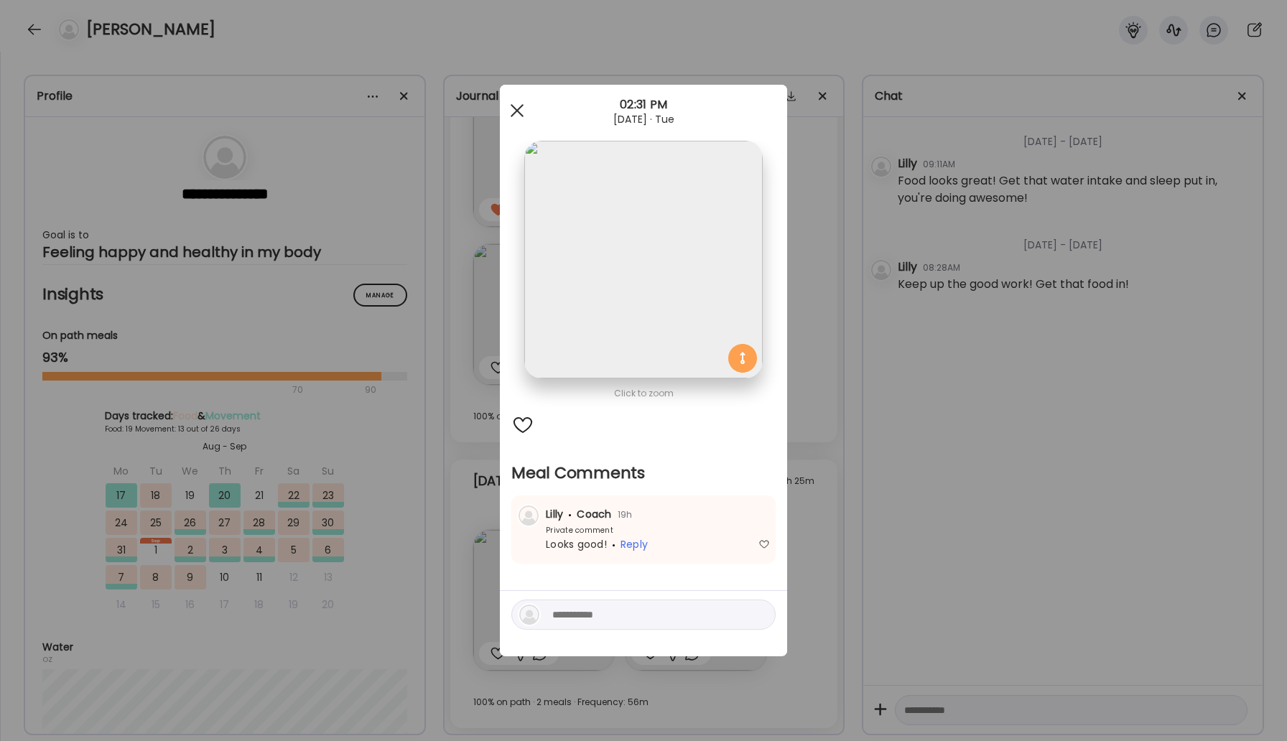
click at [512, 111] on div at bounding box center [517, 110] width 29 height 29
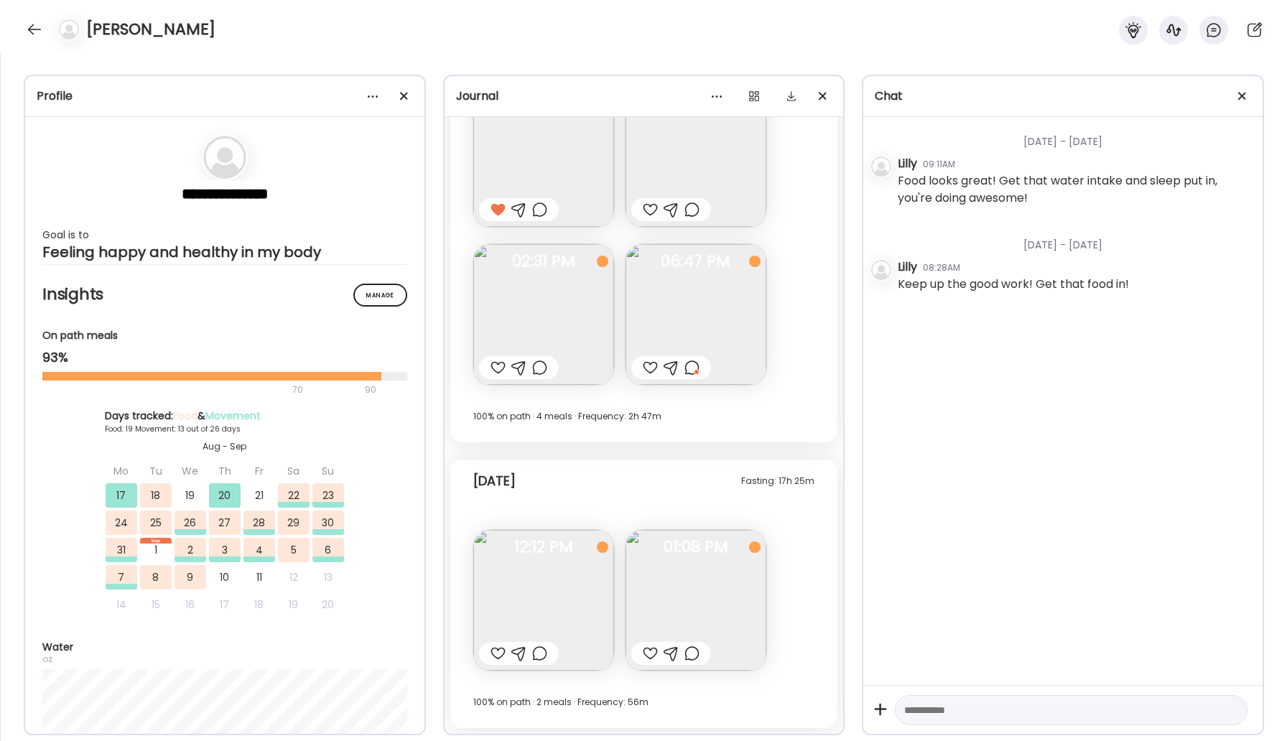
click at [692, 363] on div at bounding box center [691, 367] width 15 height 17
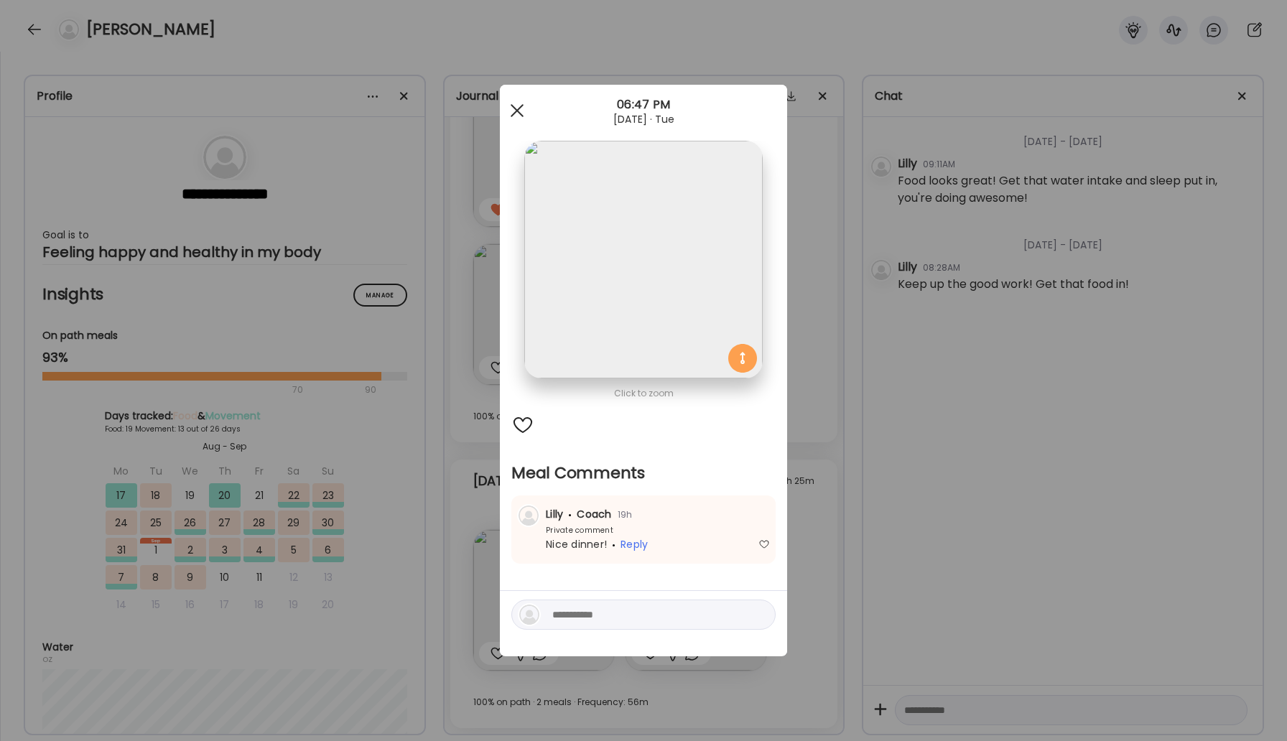
click at [518, 108] on span at bounding box center [517, 110] width 13 height 13
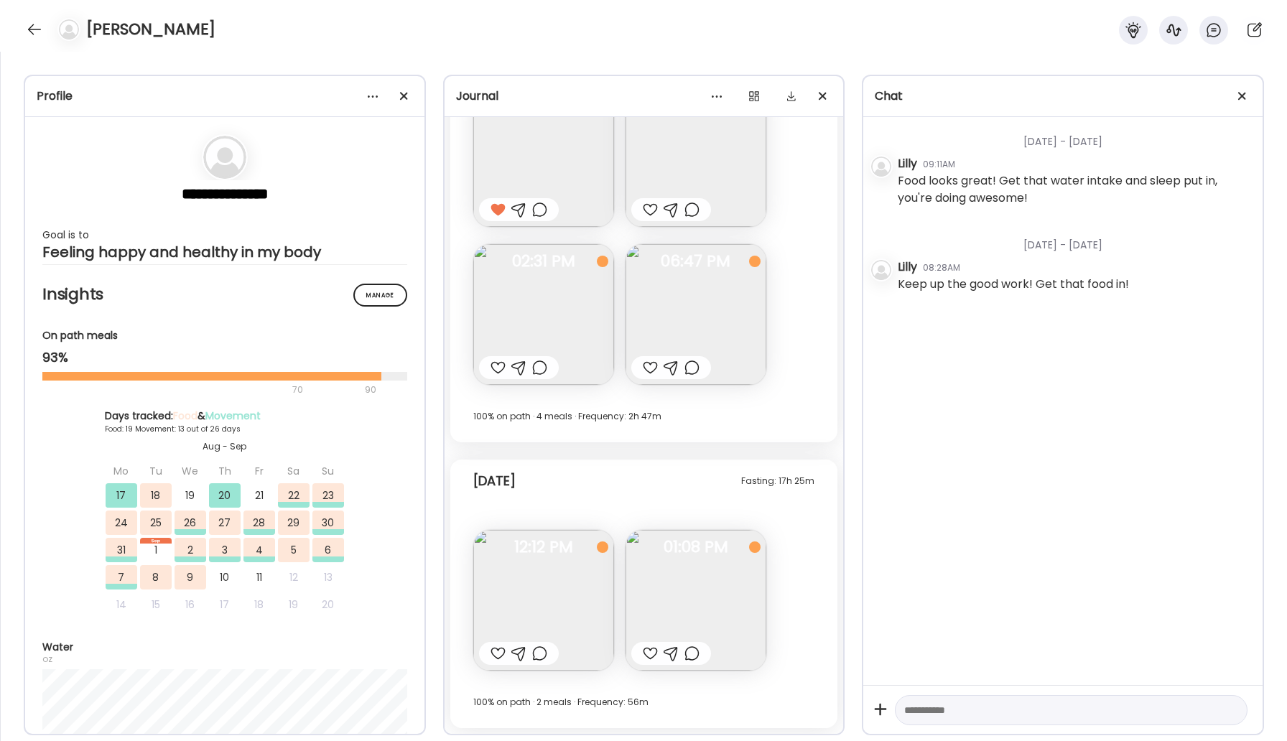
click at [580, 578] on img at bounding box center [543, 600] width 141 height 141
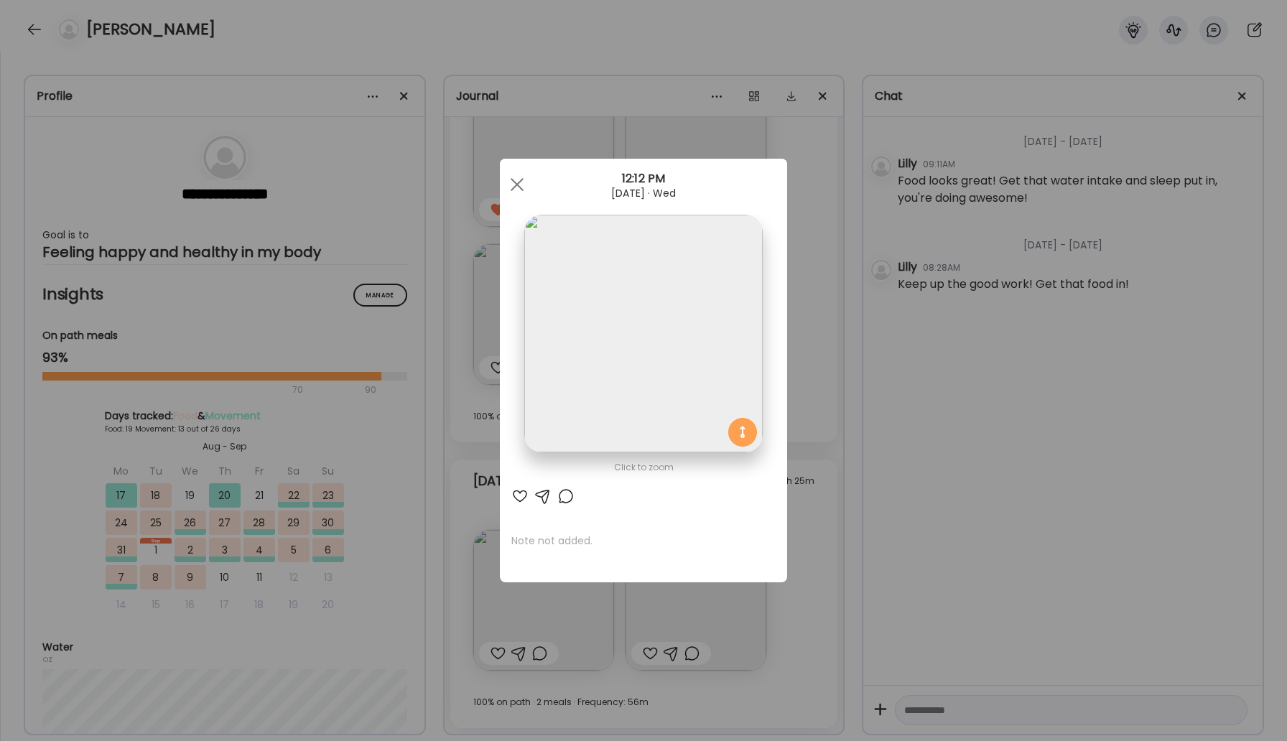
click at [563, 495] on div at bounding box center [565, 496] width 17 height 17
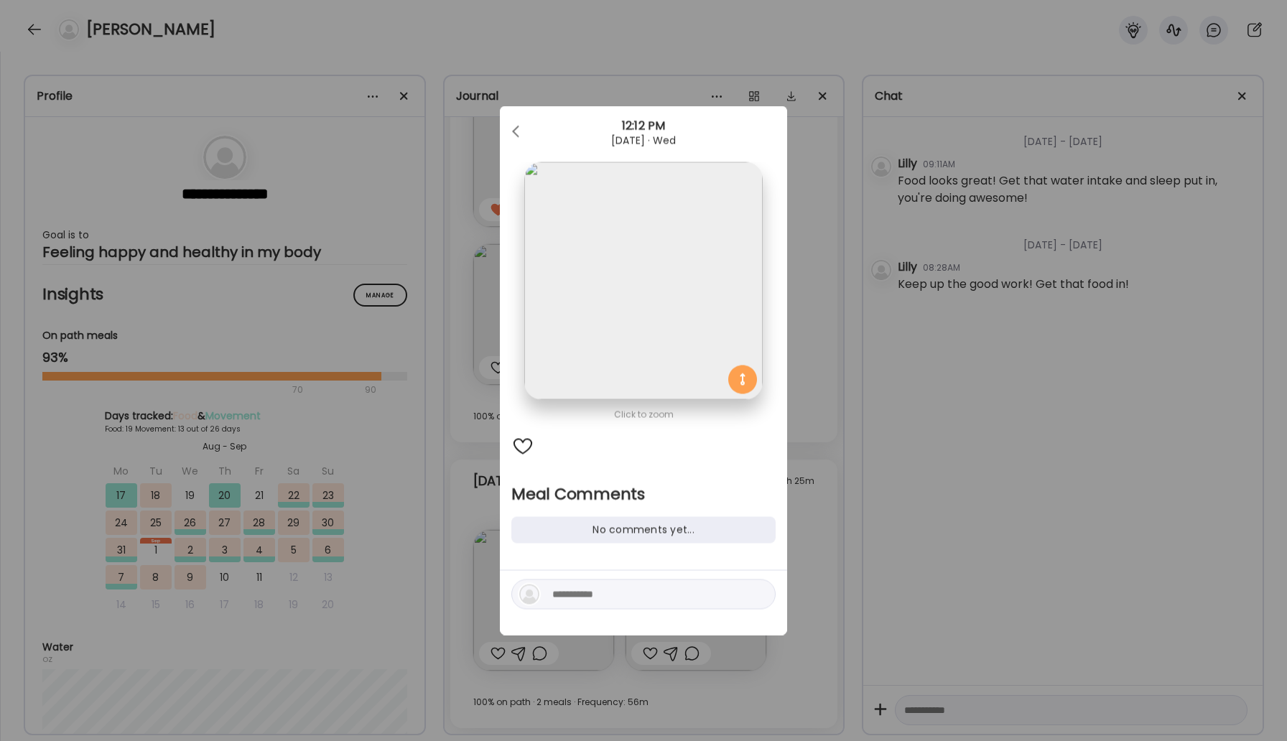
click at [593, 598] on textarea at bounding box center [649, 594] width 194 height 17
type textarea "**********"
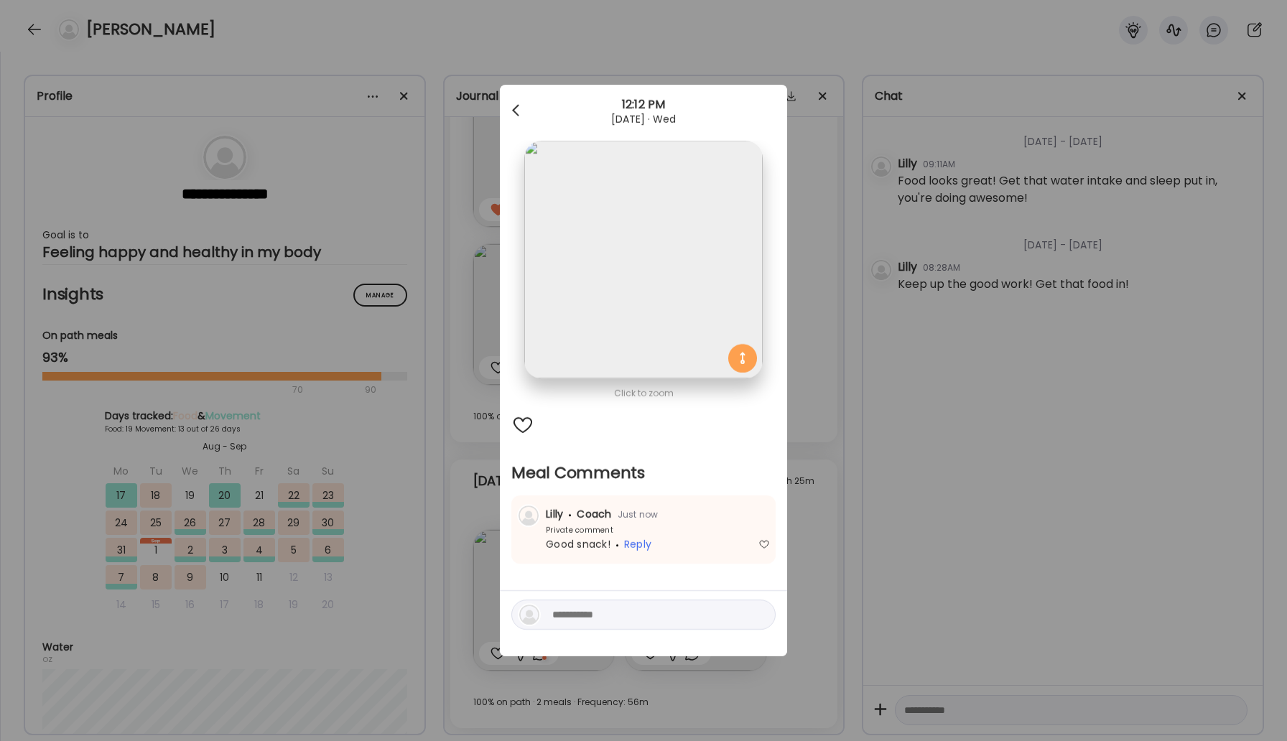
click at [513, 109] on span at bounding box center [515, 107] width 7 height 7
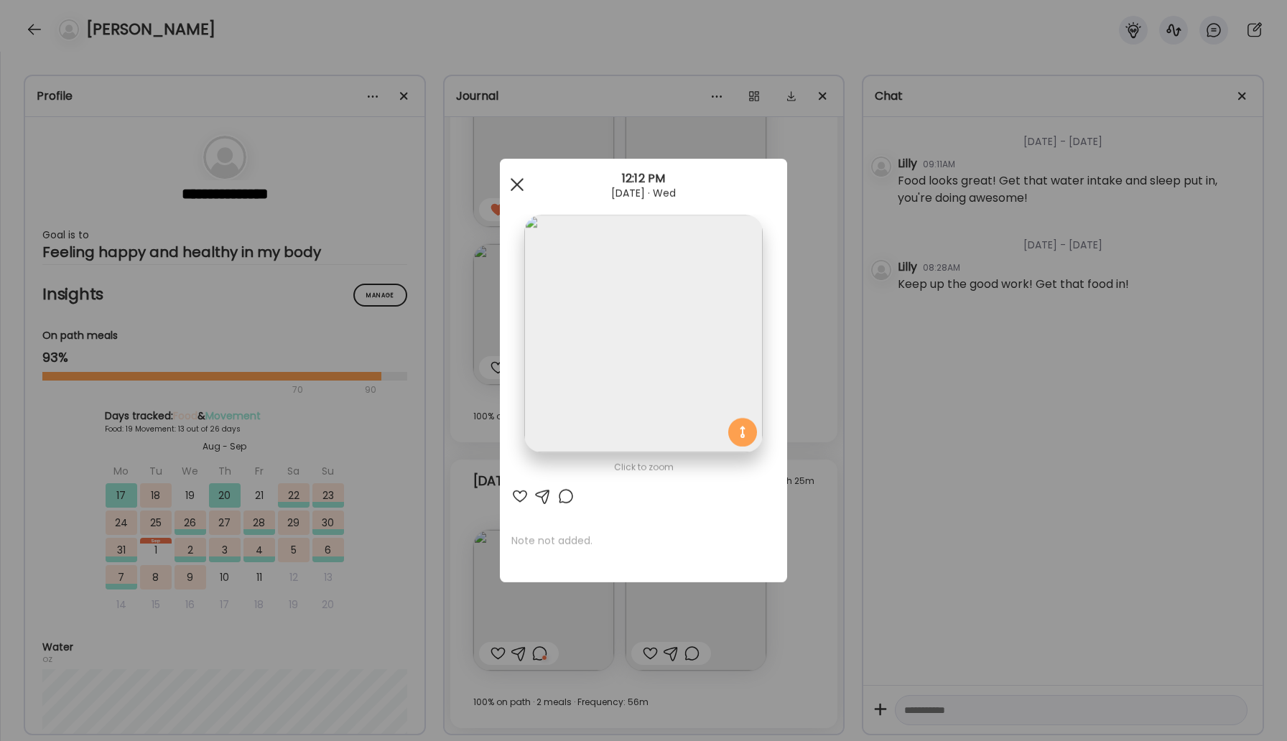
click at [514, 177] on div at bounding box center [517, 184] width 29 height 29
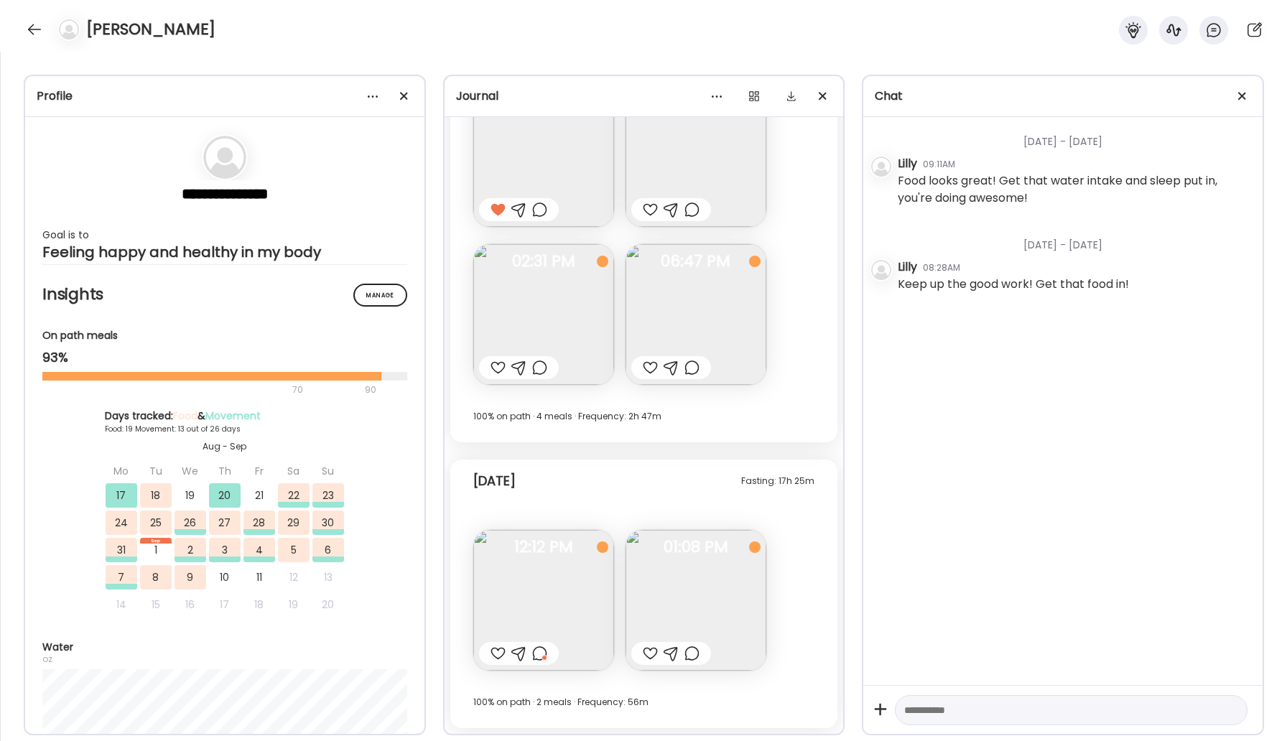
click at [713, 621] on img at bounding box center [696, 600] width 141 height 141
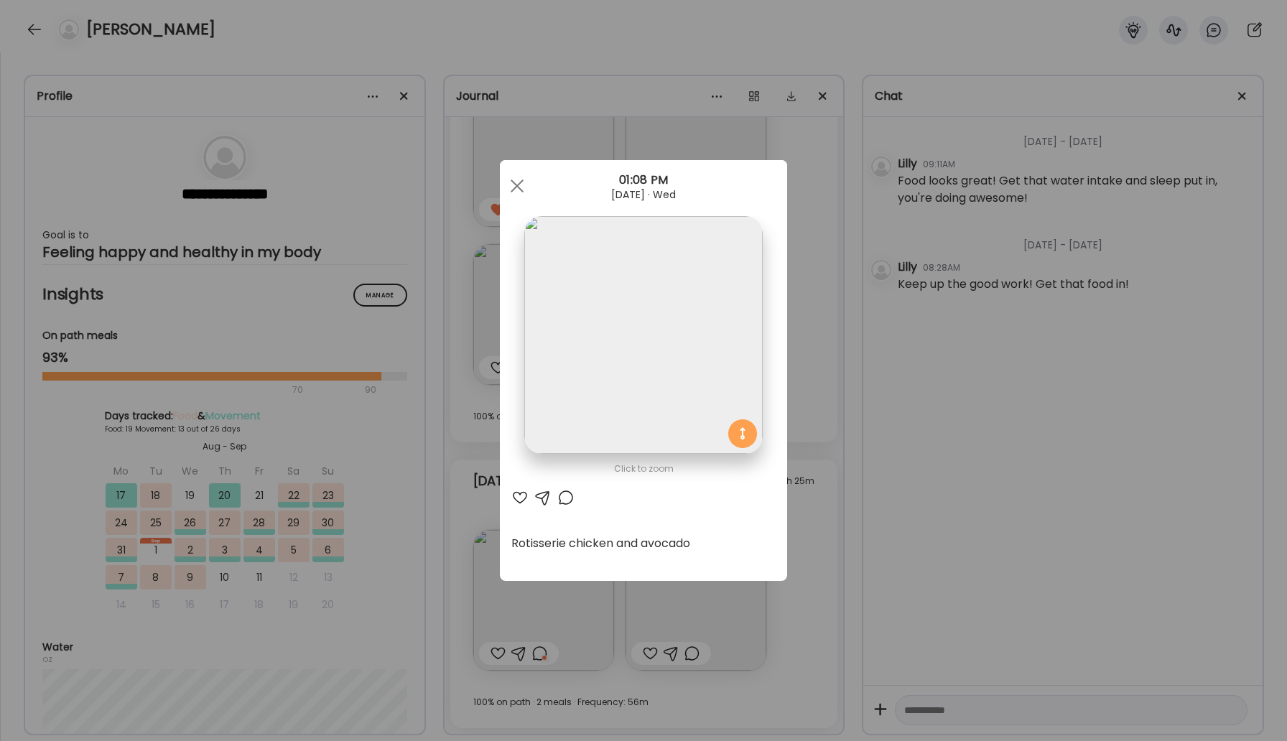
click at [562, 498] on div at bounding box center [565, 497] width 17 height 17
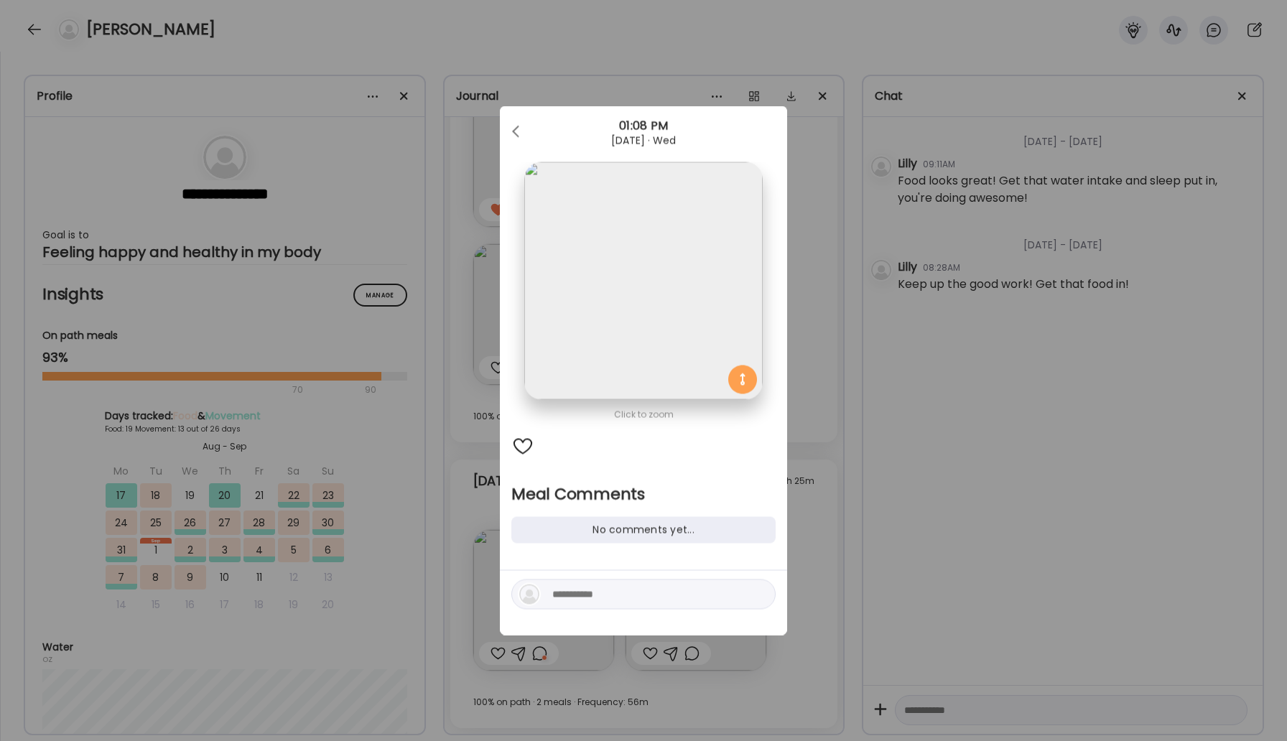
click at [642, 604] on div at bounding box center [643, 595] width 264 height 30
click at [644, 595] on textarea at bounding box center [649, 594] width 194 height 17
click at [514, 442] on div at bounding box center [522, 446] width 23 height 23
click at [515, 125] on div at bounding box center [517, 132] width 29 height 29
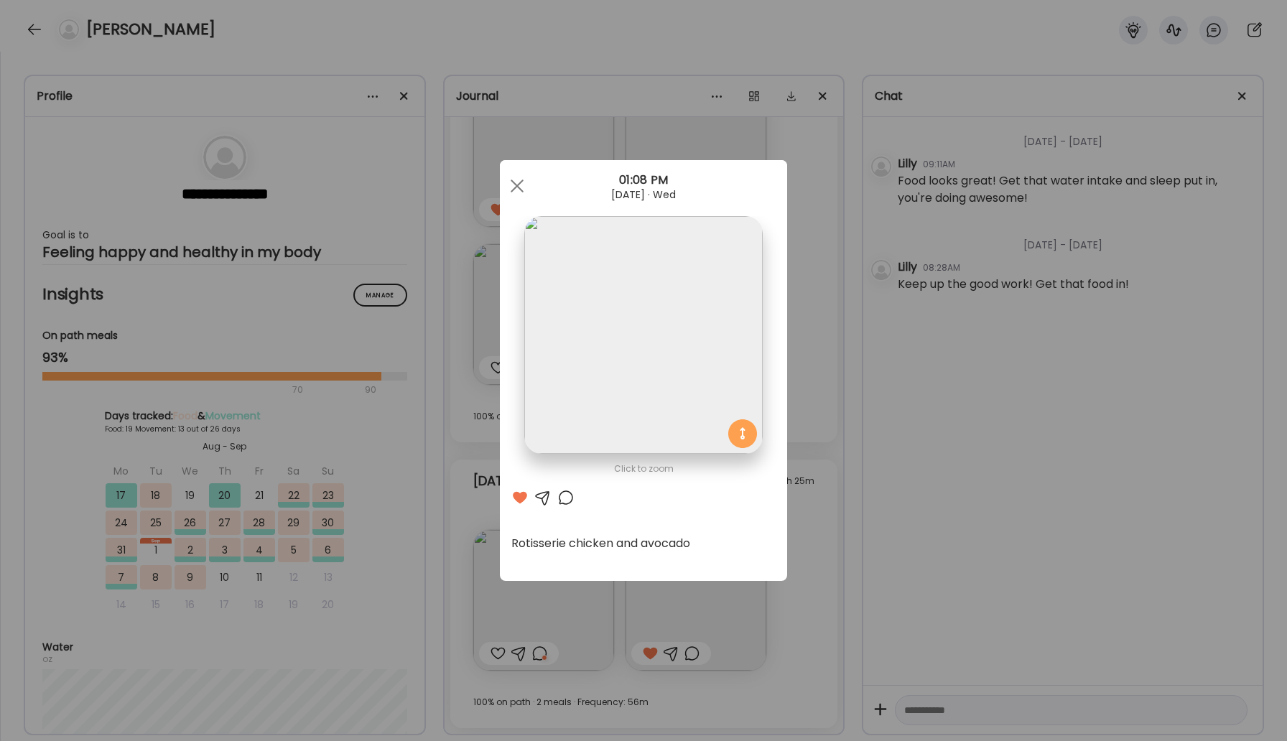
click at [36, 34] on div "Ate Coach Dashboard Wahoo! It’s official Take a moment to set up your Coach Pro…" at bounding box center [643, 370] width 1287 height 741
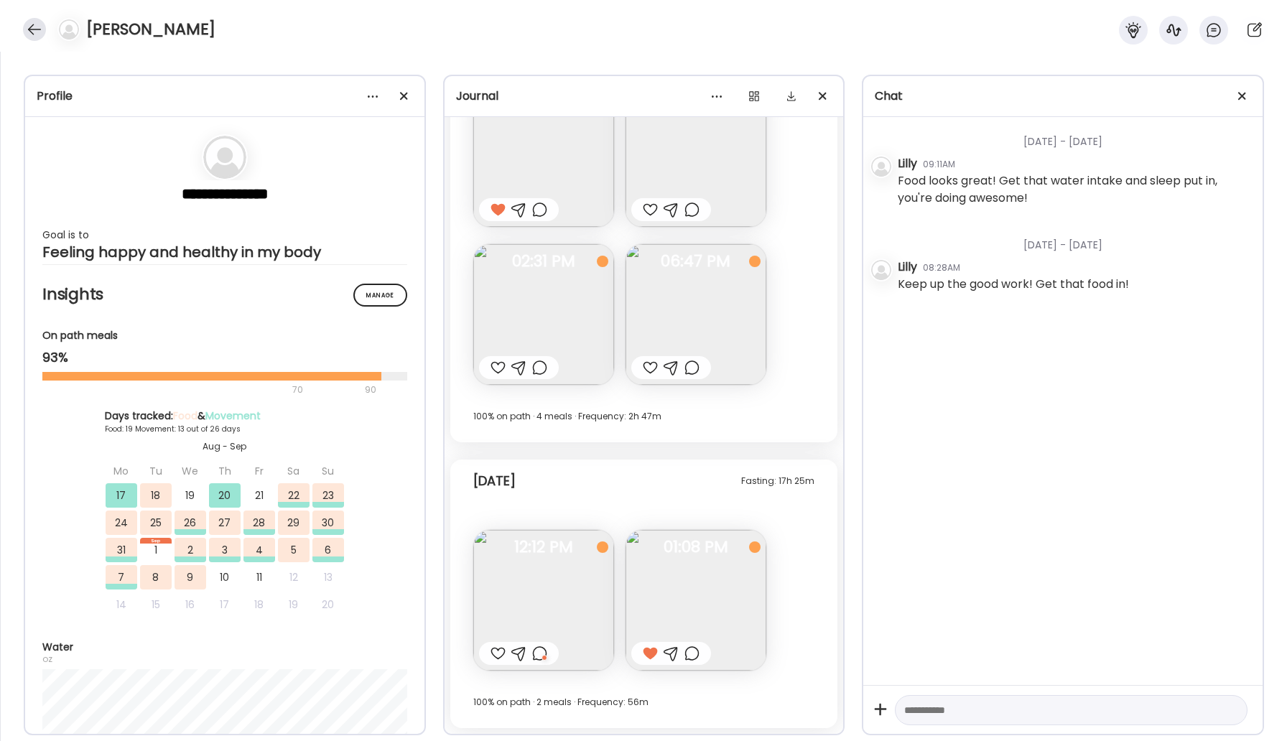
click at [33, 32] on div at bounding box center [34, 29] width 23 height 23
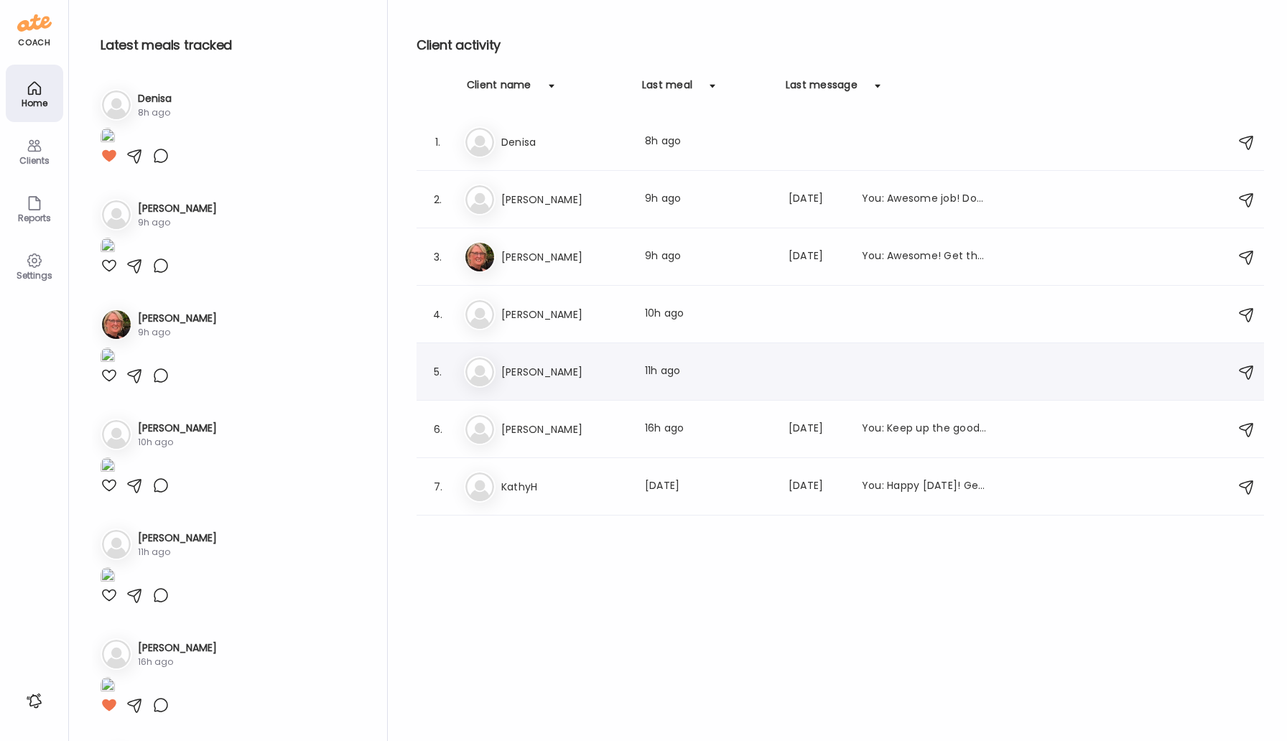
click at [508, 369] on h3 "[PERSON_NAME]" at bounding box center [564, 371] width 126 height 17
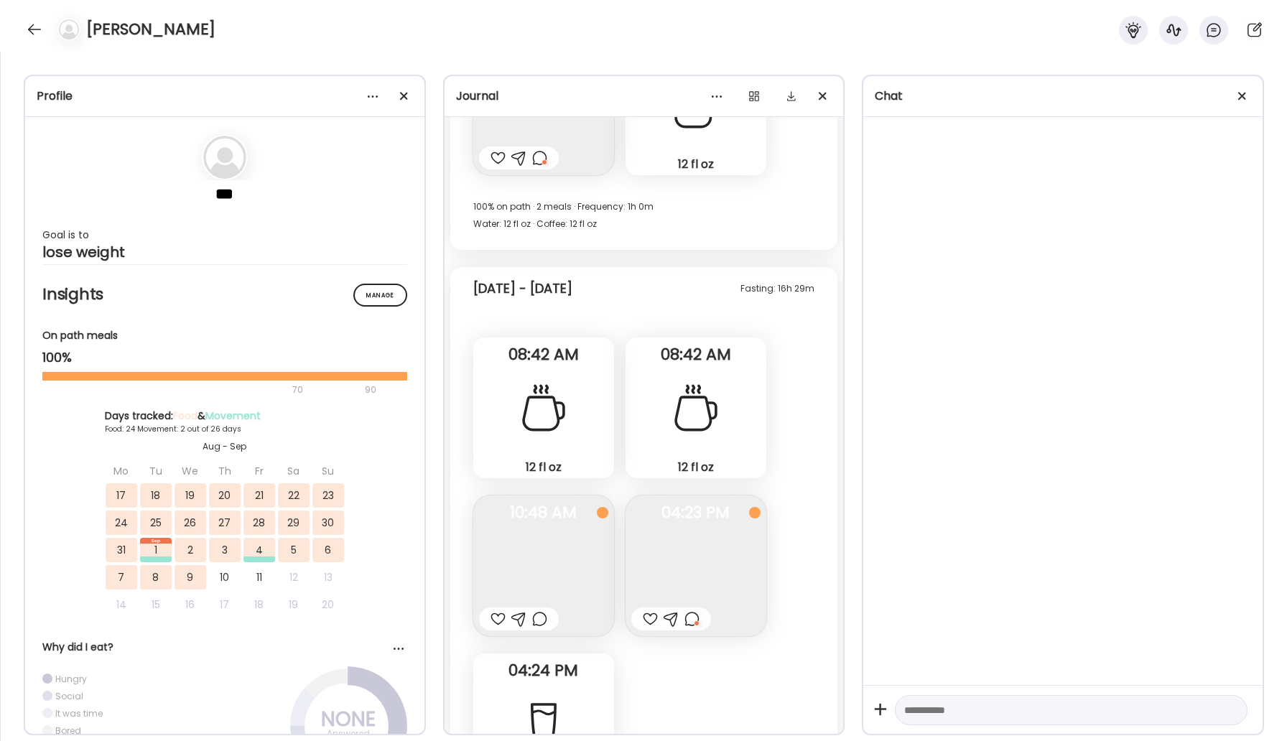
scroll to position [18559, 0]
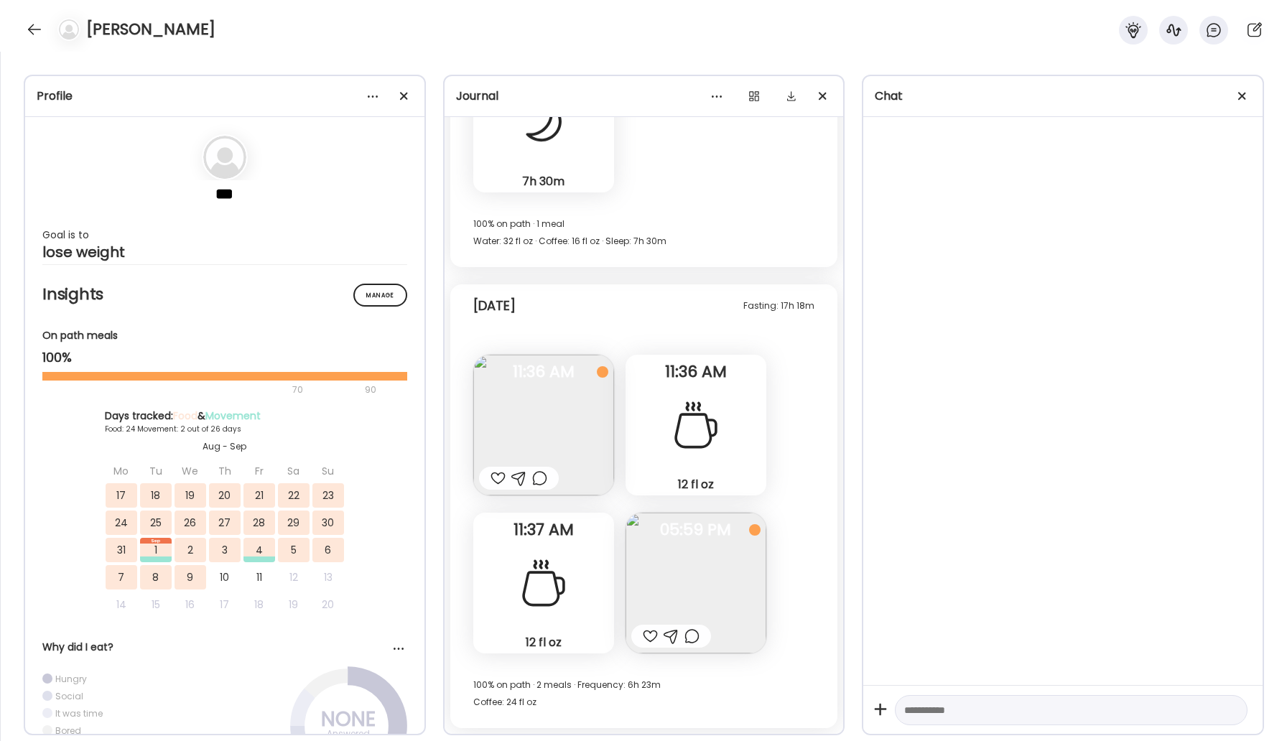
click at [32, 33] on div at bounding box center [34, 29] width 23 height 23
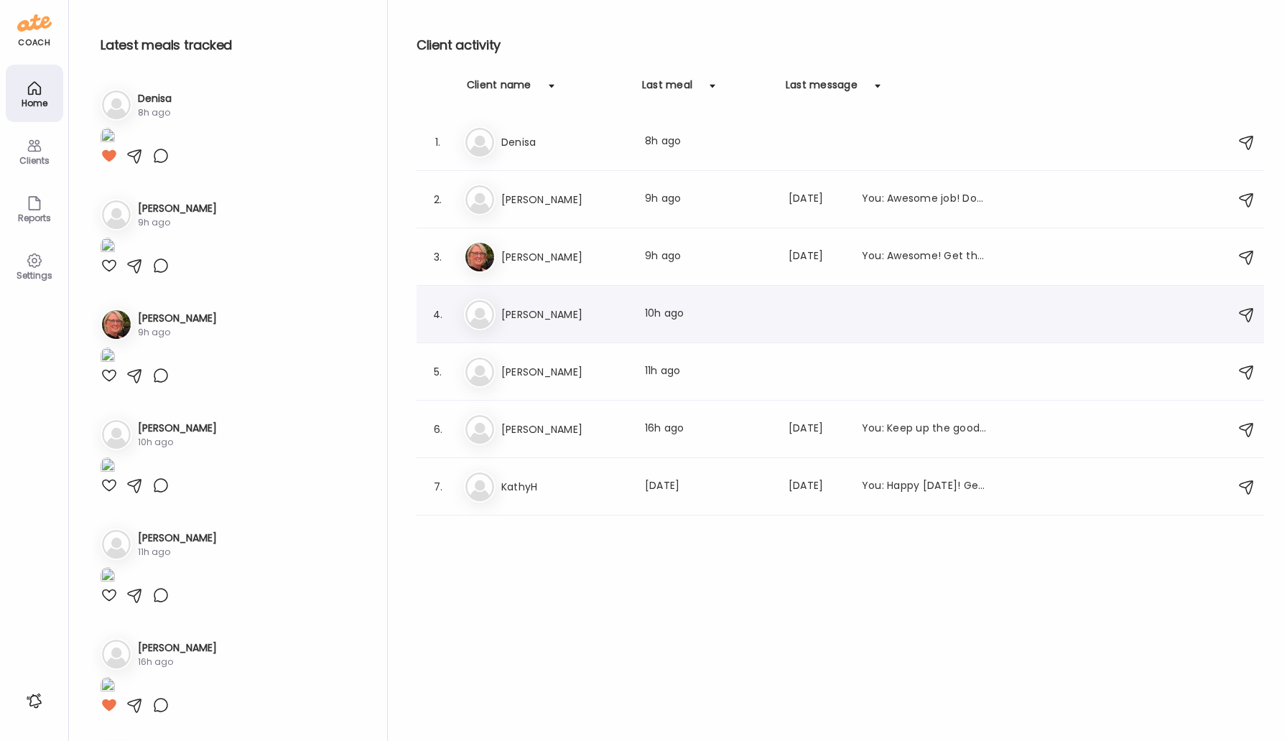
click at [516, 316] on h3 "[PERSON_NAME]" at bounding box center [564, 314] width 126 height 17
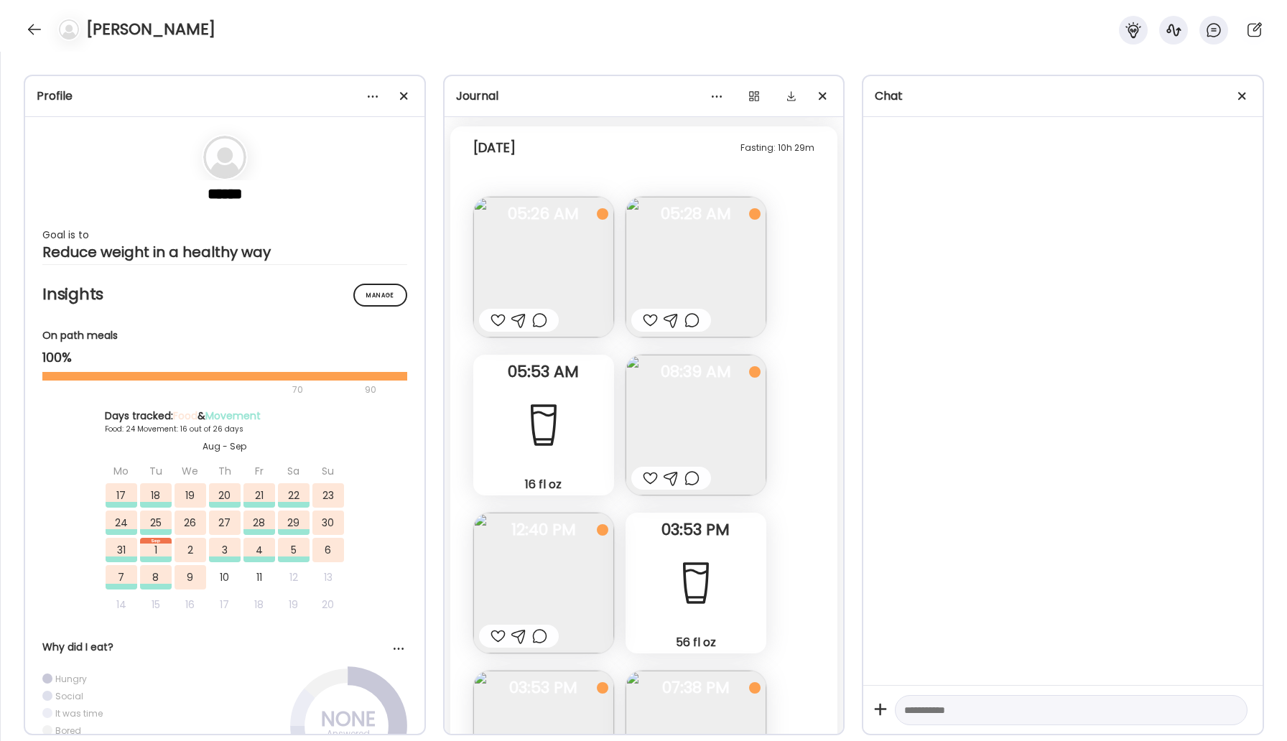
scroll to position [33389, 0]
click at [688, 674] on img at bounding box center [696, 744] width 141 height 141
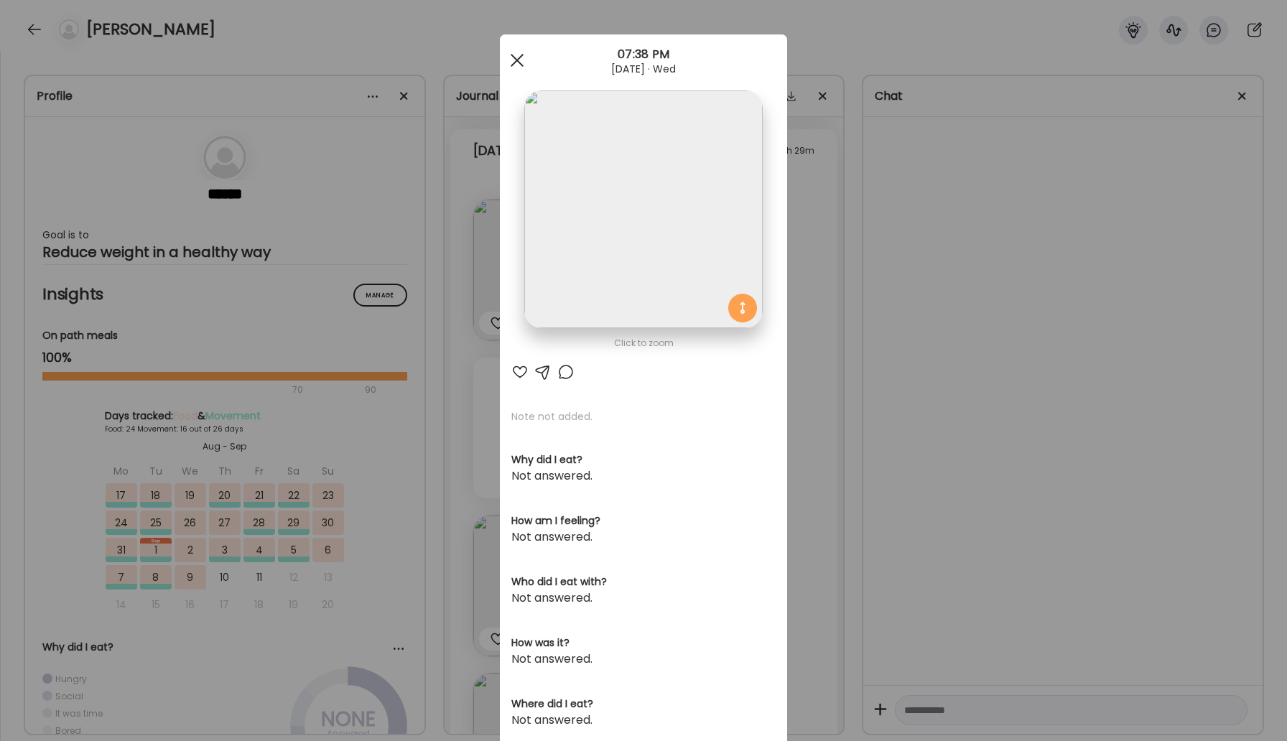
click at [517, 59] on span at bounding box center [517, 60] width 13 height 13
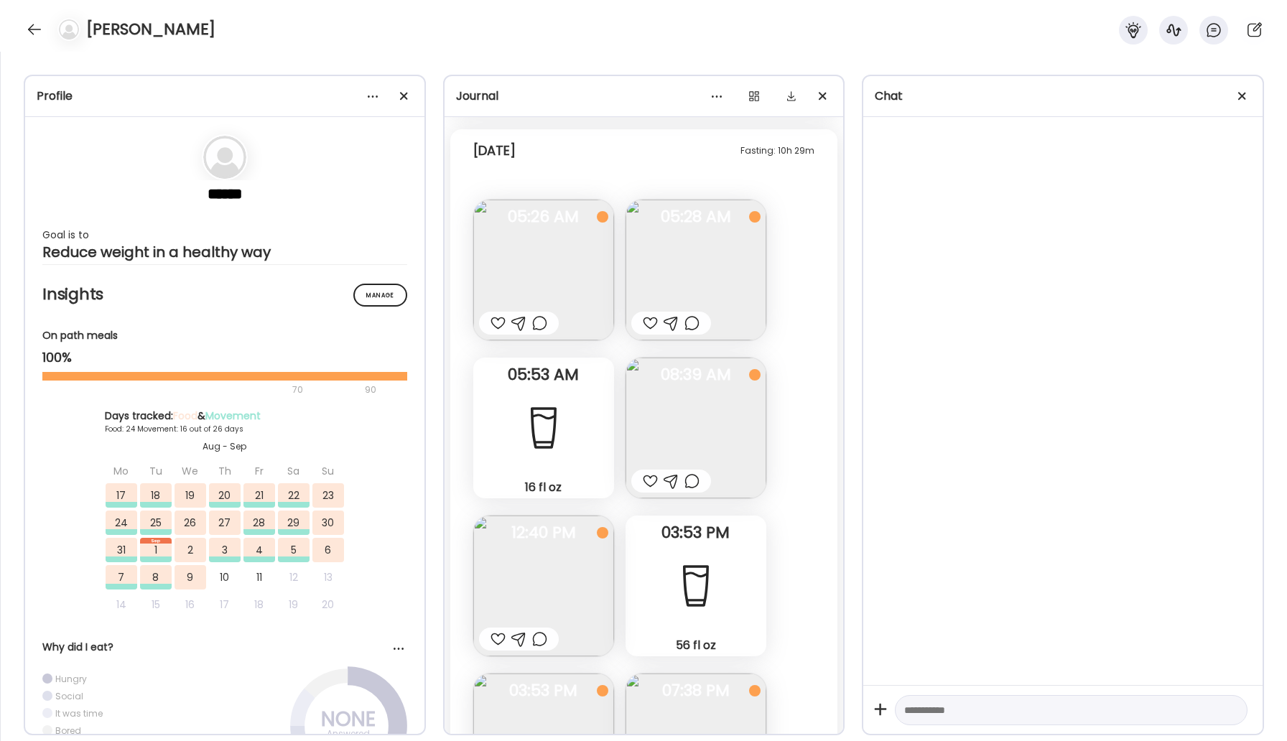
click at [548, 516] on img at bounding box center [543, 586] width 141 height 141
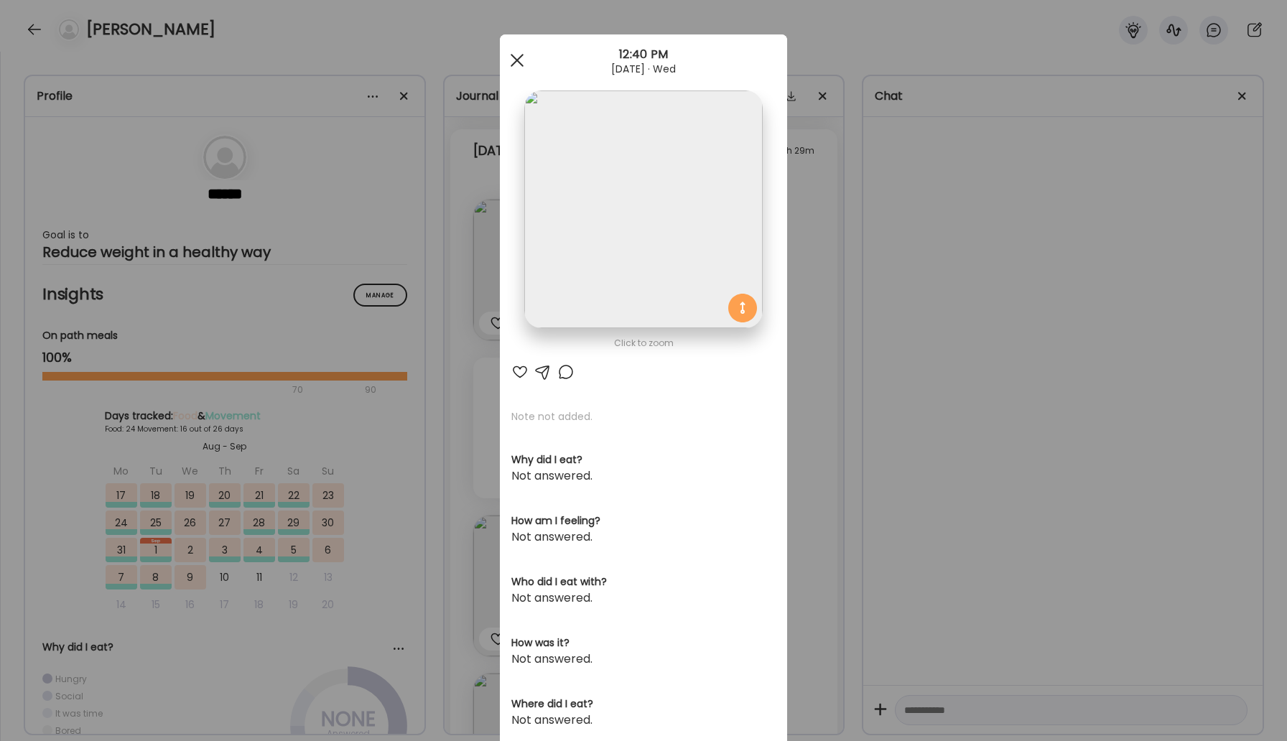
click at [519, 58] on span at bounding box center [517, 60] width 13 height 13
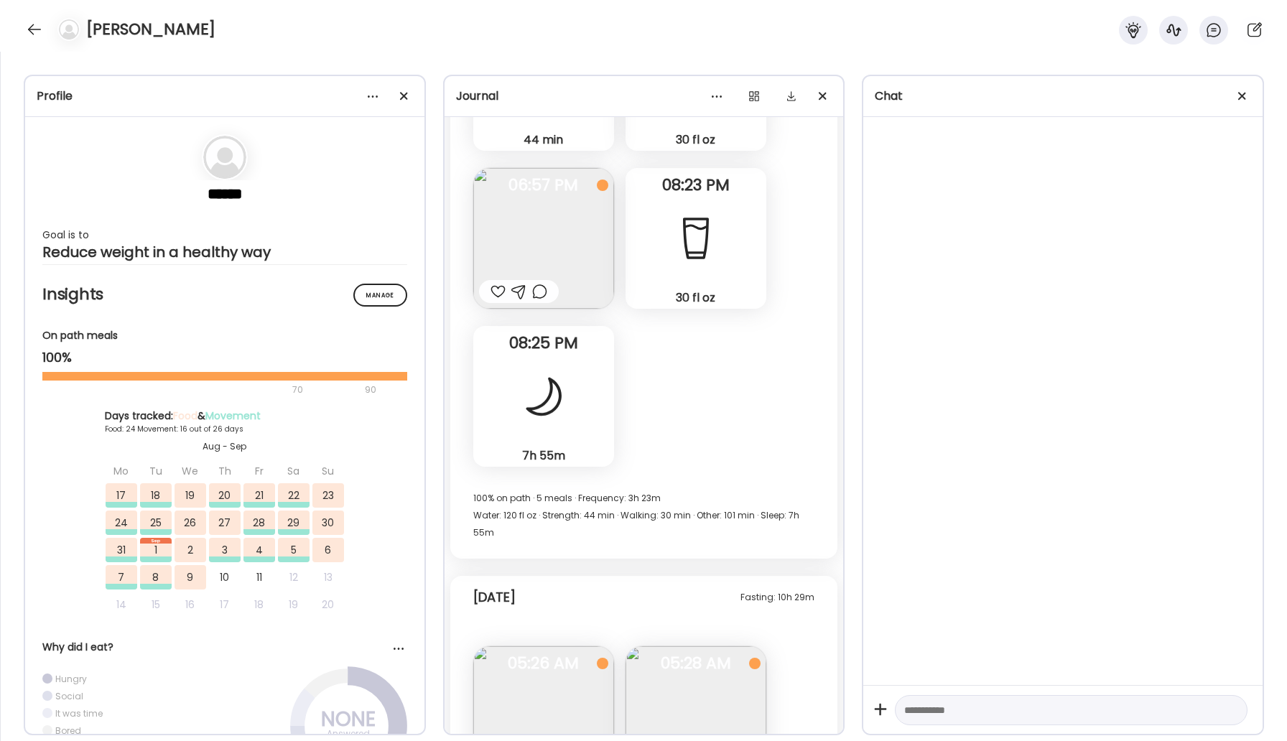
scroll to position [32934, 0]
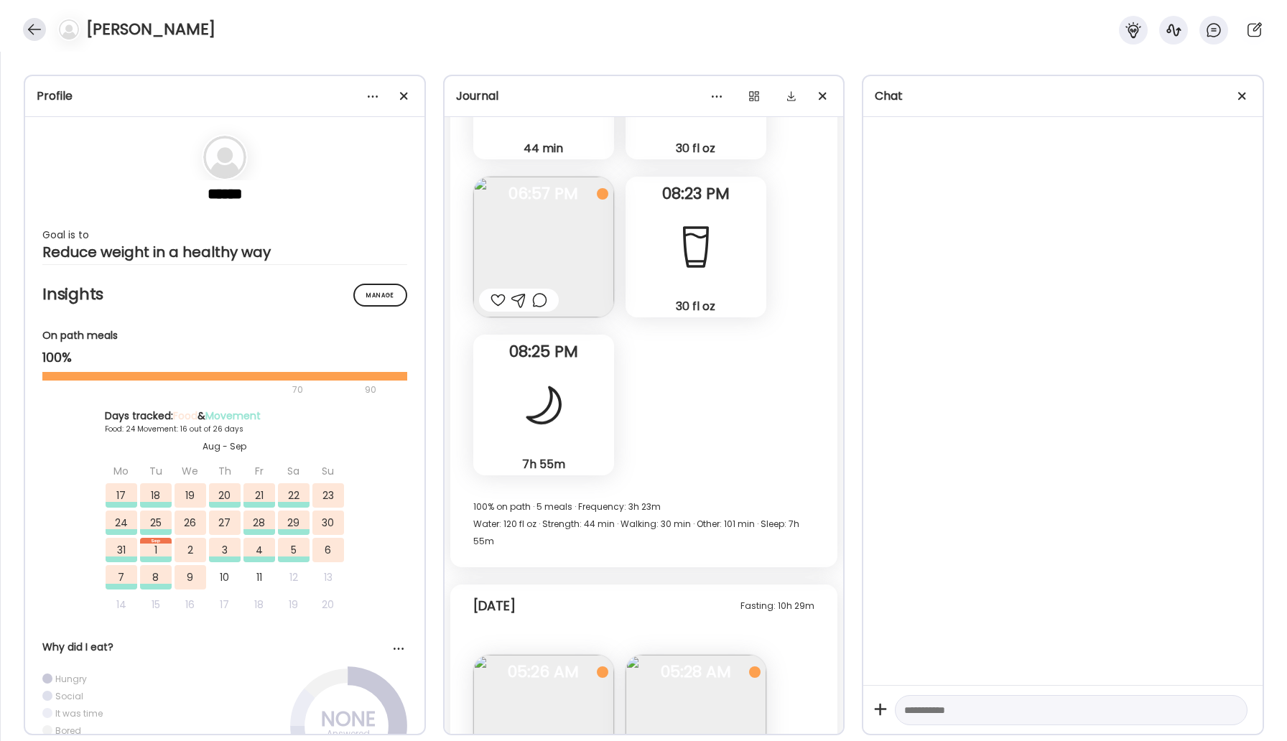
click at [32, 36] on div at bounding box center [34, 29] width 23 height 23
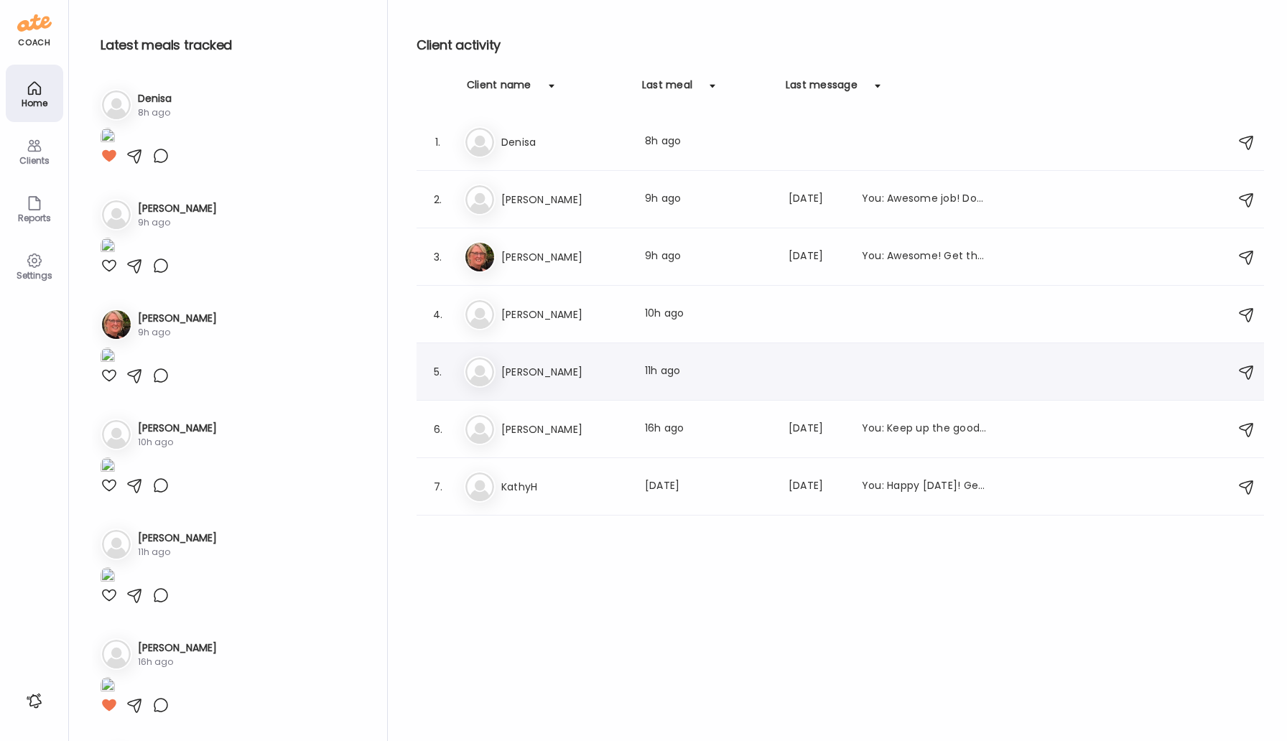
click at [506, 376] on h3 "[PERSON_NAME]" at bounding box center [564, 371] width 126 height 17
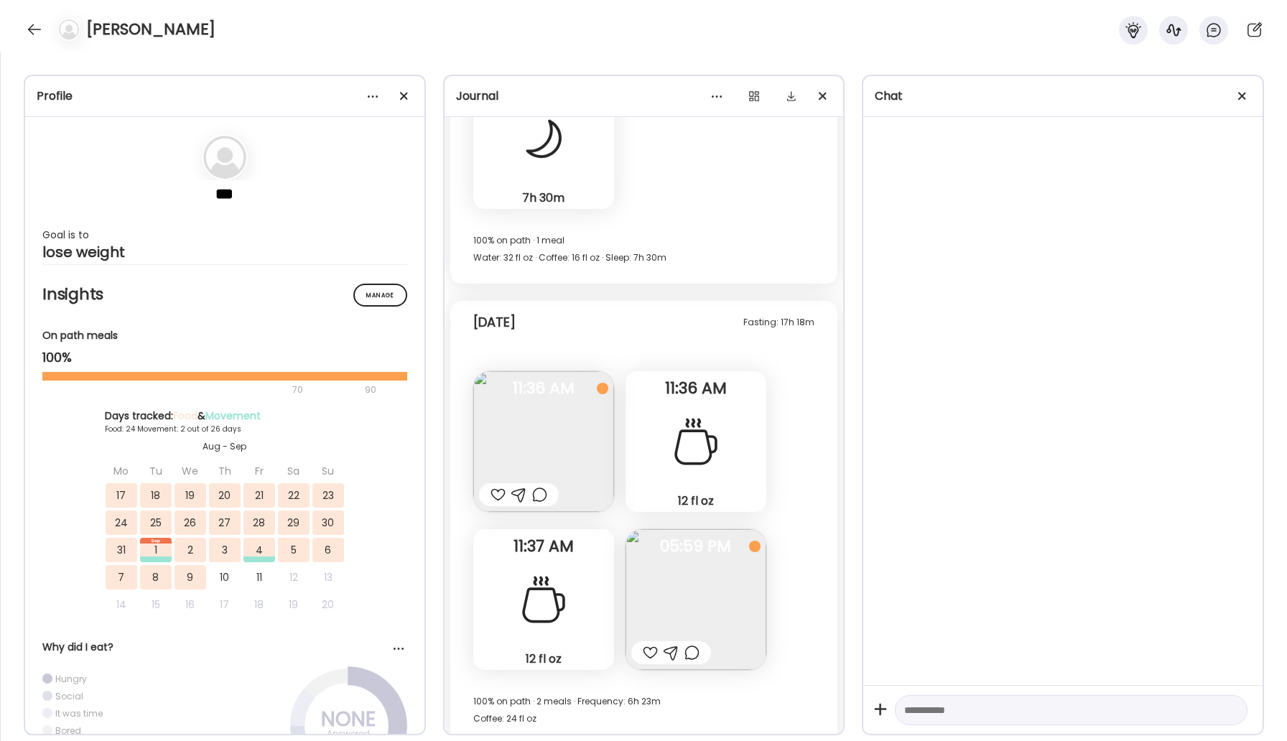
scroll to position [18559, 0]
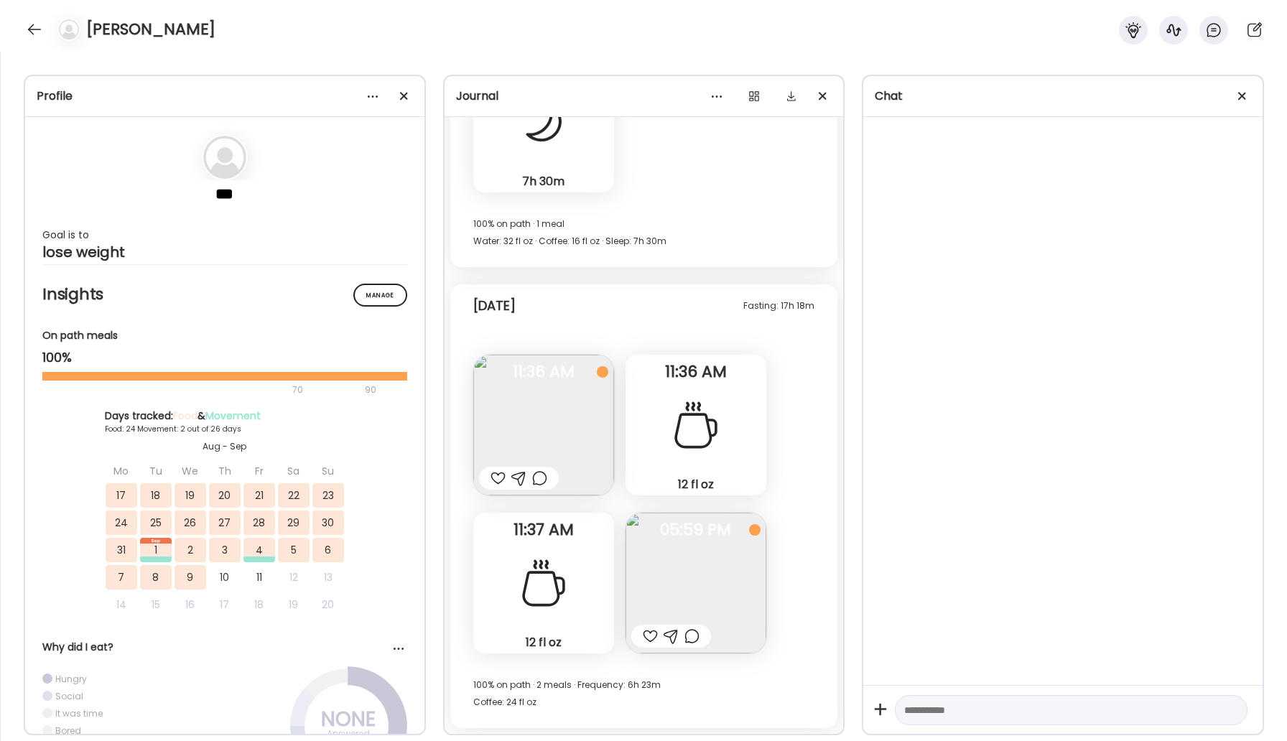
click at [723, 591] on img at bounding box center [696, 583] width 141 height 141
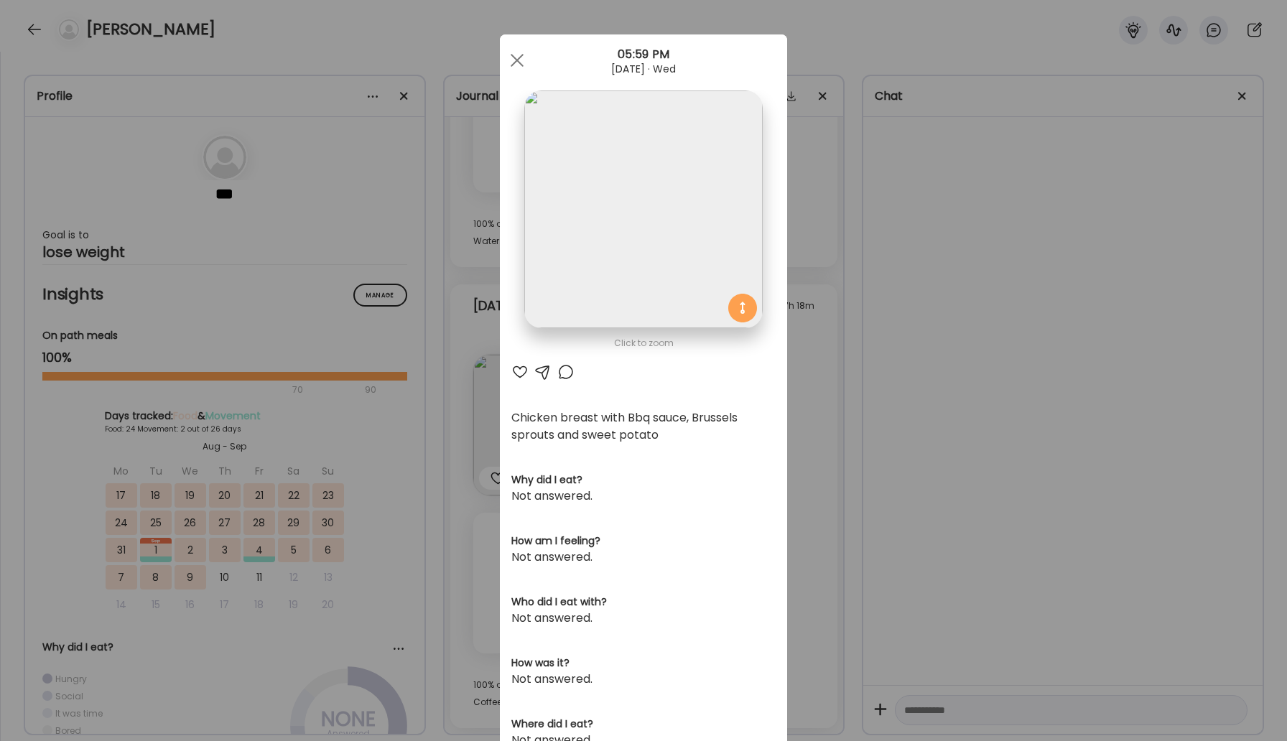
click at [565, 370] on div at bounding box center [565, 371] width 17 height 17
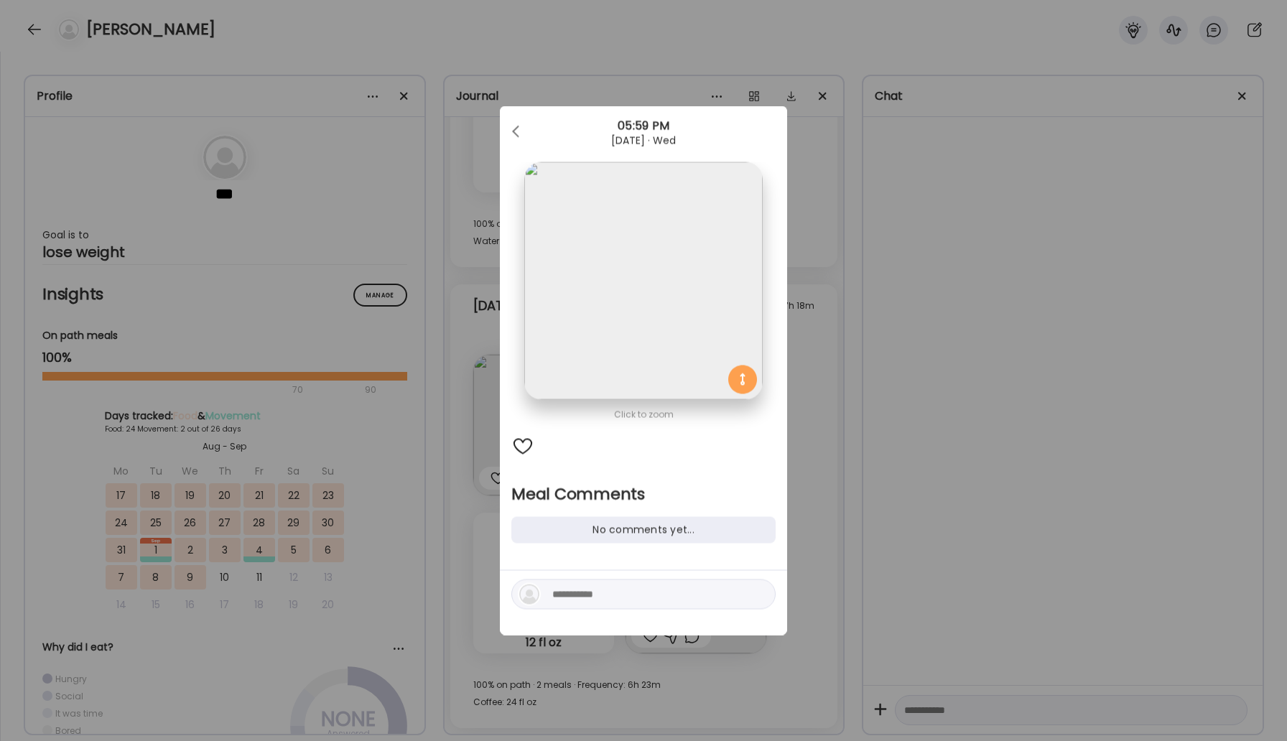
click at [610, 600] on textarea at bounding box center [649, 594] width 194 height 17
click at [579, 595] on textarea "**********" at bounding box center [649, 594] width 194 height 17
type textarea "**********"
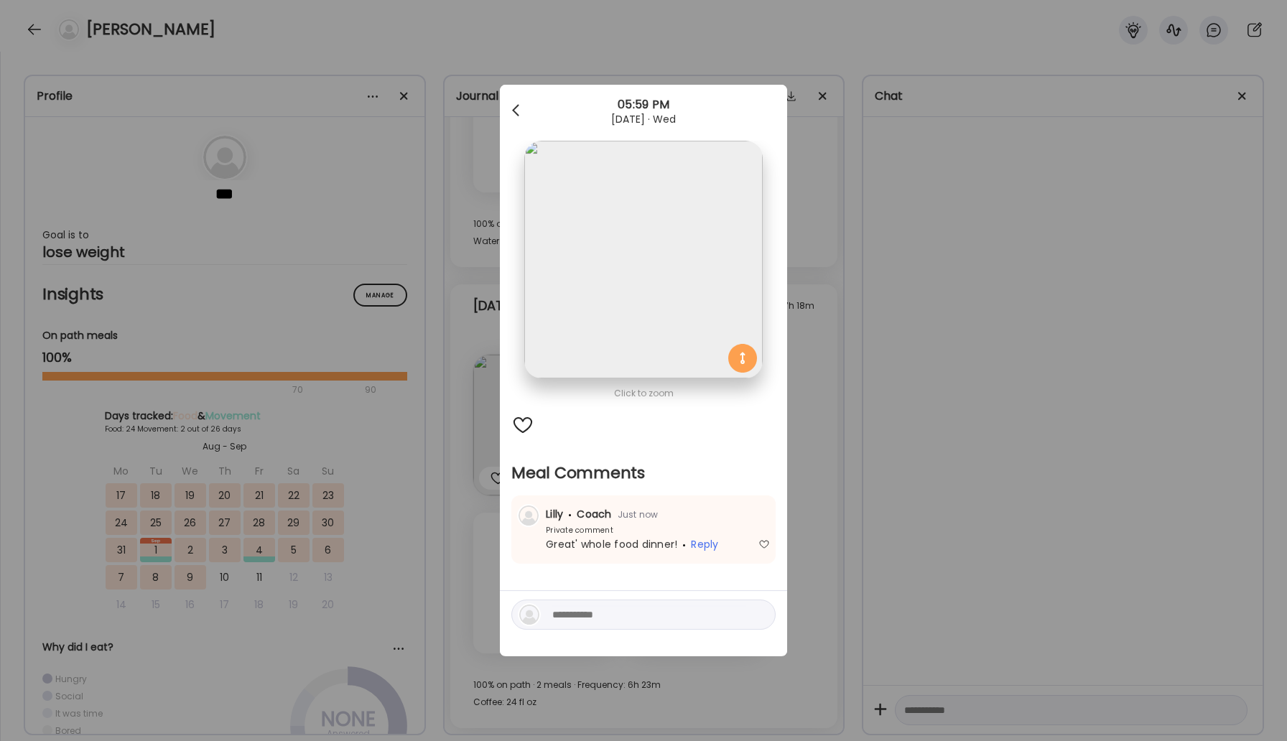
click at [522, 109] on div at bounding box center [517, 110] width 29 height 29
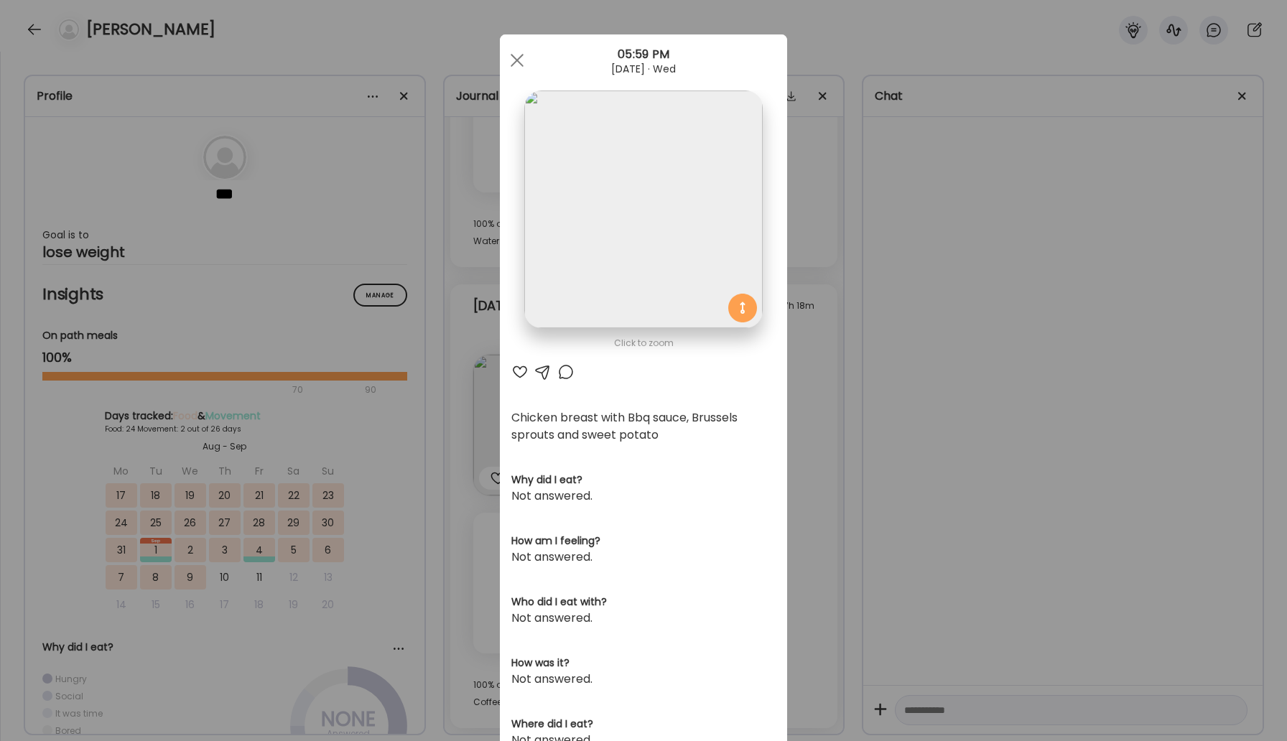
click at [516, 95] on section at bounding box center [643, 225] width 287 height 270
click at [515, 50] on div at bounding box center [517, 60] width 29 height 29
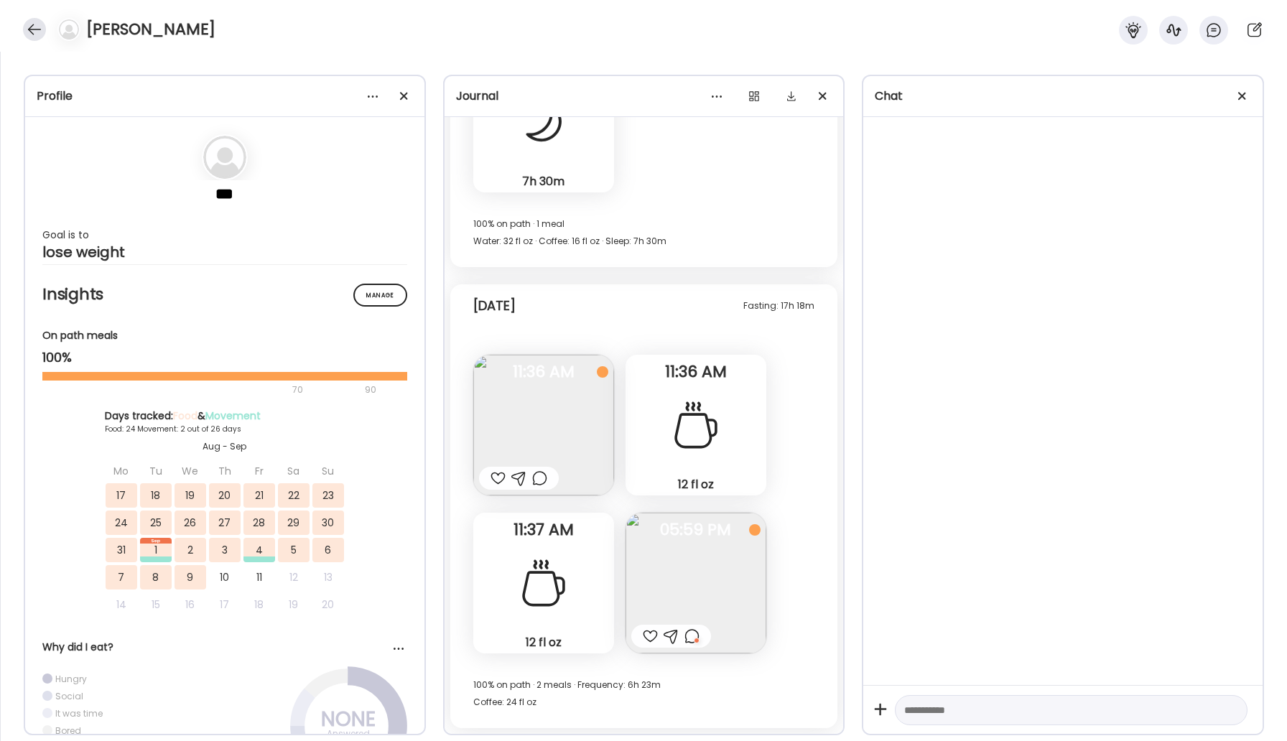
click at [41, 24] on div at bounding box center [34, 29] width 23 height 23
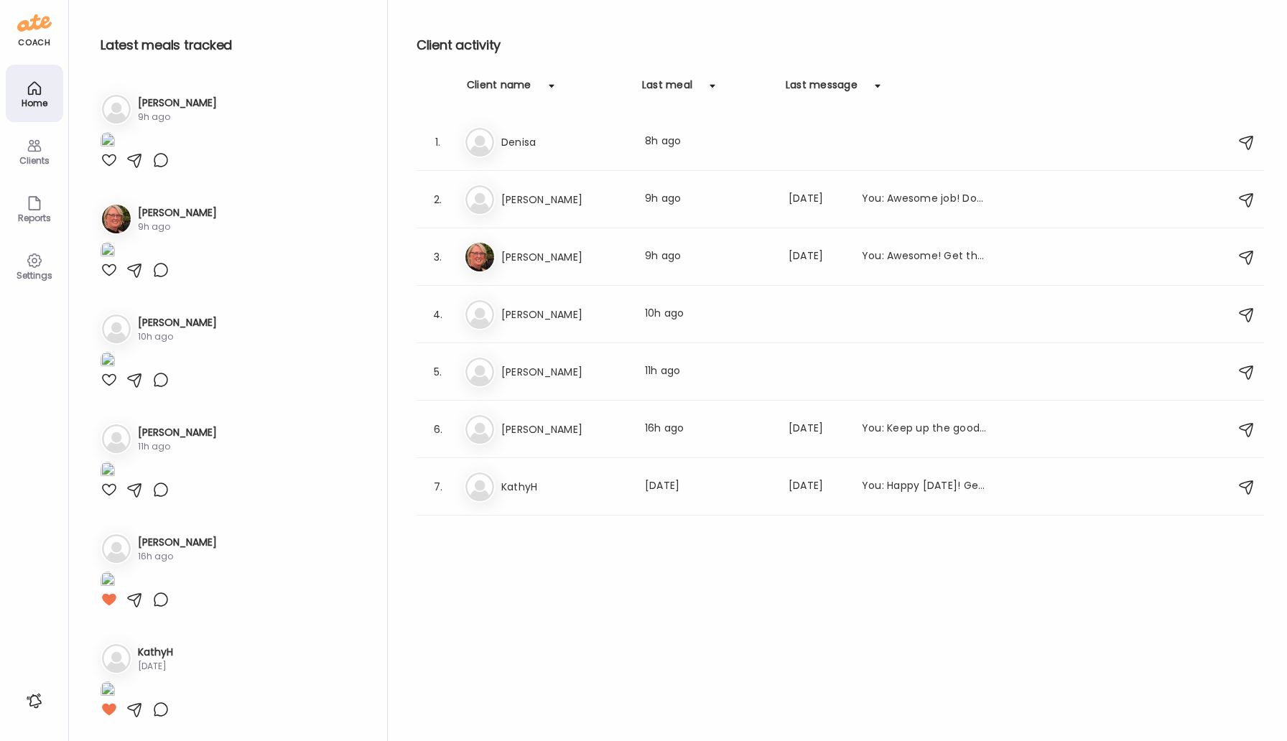
scroll to position [0, 0]
